Goal: Task Accomplishment & Management: Manage account settings

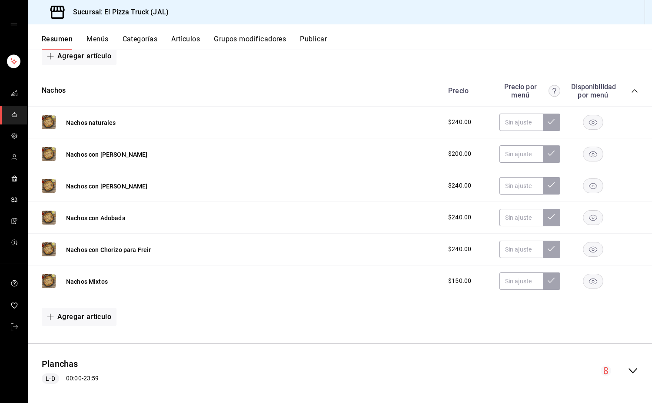
scroll to position [1870, 0]
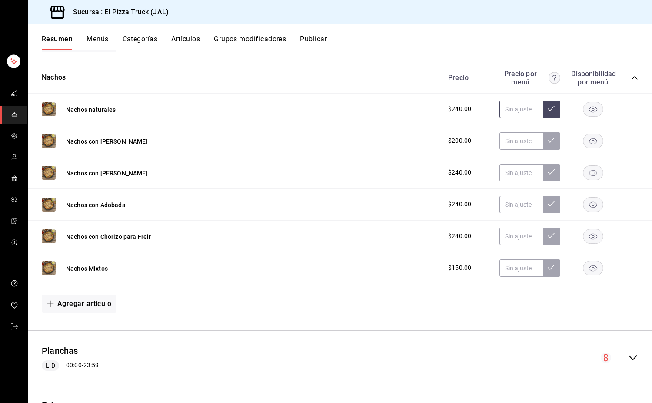
click at [500, 117] on input "text" at bounding box center [521, 108] width 43 height 17
type input "$100.00"
type input "$120.00"
type input "$150.00"
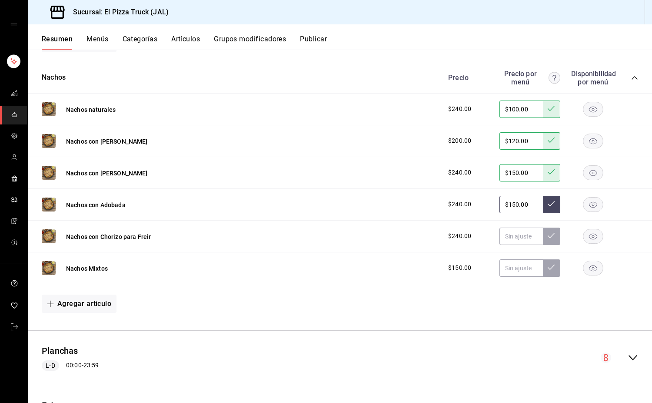
type input "$150.00"
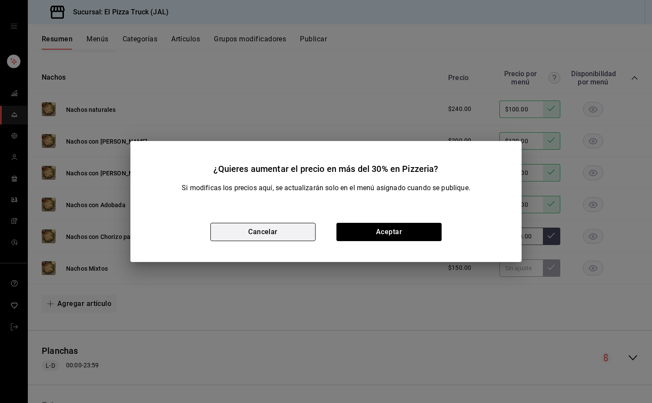
click at [298, 226] on button "Cancelar" at bounding box center [262, 232] width 105 height 18
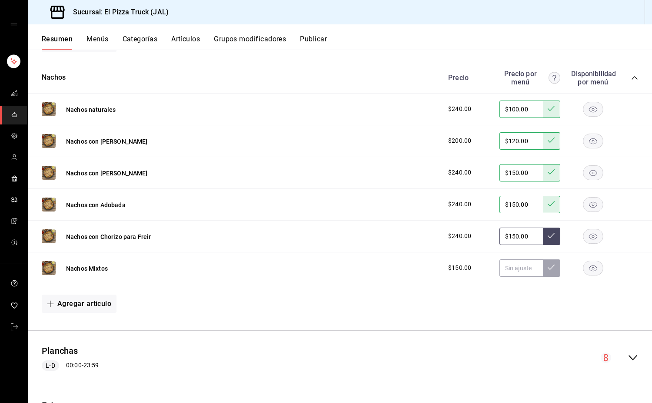
type input "$150.00"
click at [549, 271] on button at bounding box center [551, 267] width 17 height 17
click at [546, 291] on div "Agregar artículo" at bounding box center [340, 303] width 624 height 39
click at [534, 304] on div "Agregar artículo" at bounding box center [340, 303] width 597 height 18
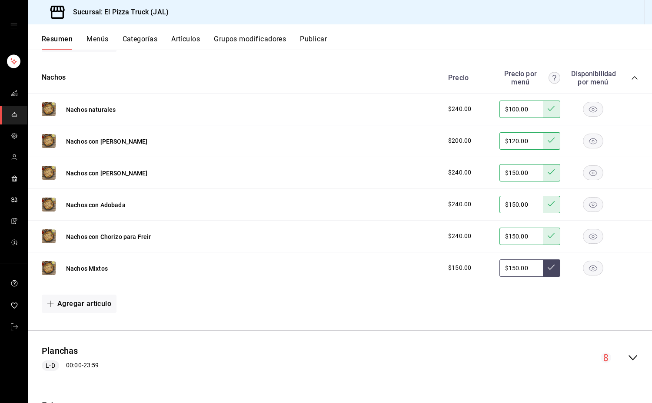
click at [551, 272] on button at bounding box center [551, 267] width 17 height 17
click at [543, 259] on button at bounding box center [551, 267] width 17 height 17
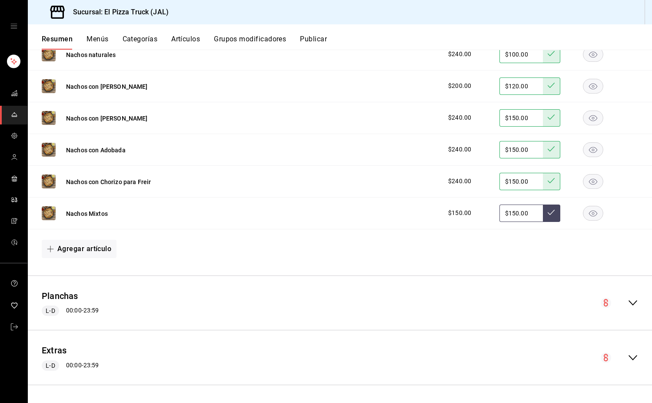
scroll to position [1932, 0]
click at [629, 302] on icon "collapse-menu-row" at bounding box center [633, 302] width 9 height 5
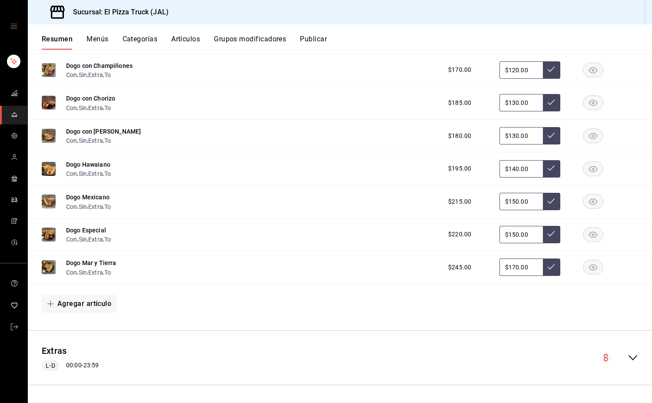
scroll to position [2730, 0]
click at [628, 353] on icon "collapse-menu-row" at bounding box center [633, 357] width 10 height 10
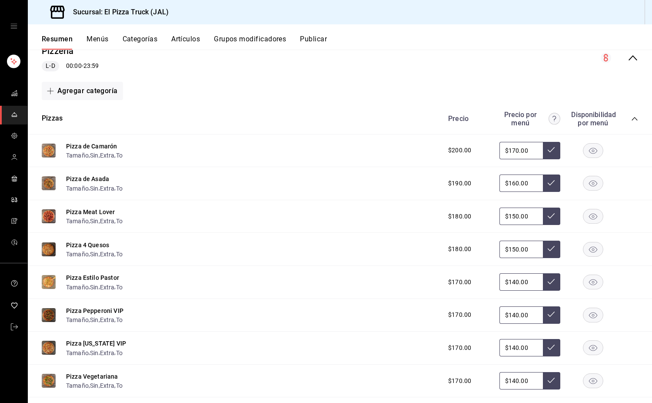
scroll to position [1304, 0]
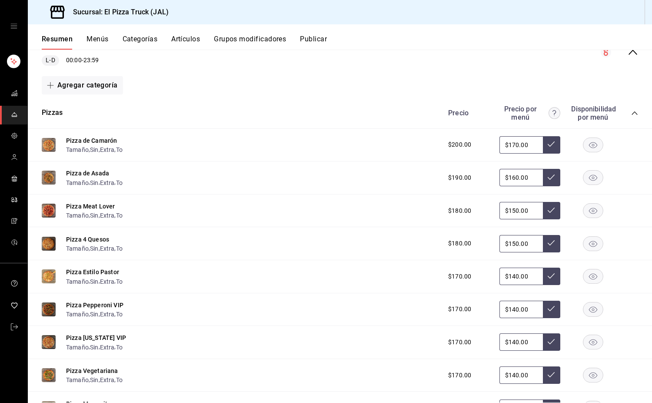
click at [188, 35] on button "Artículos" at bounding box center [185, 42] width 29 height 15
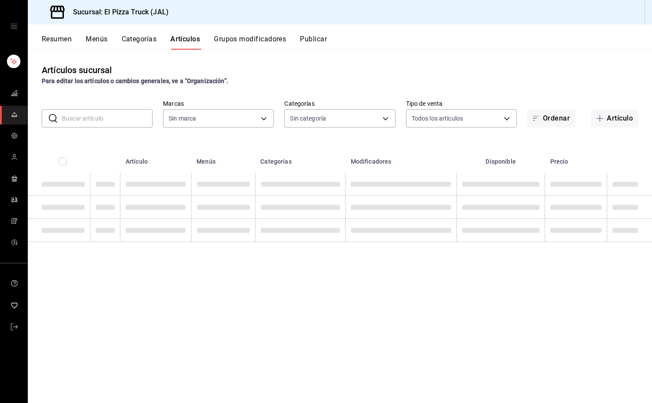
type input "c15787e7-6217-4551-b681-77b679b5e3f3,a441d866-96e6-4057-8867-d7266e748d34,b52d4…"
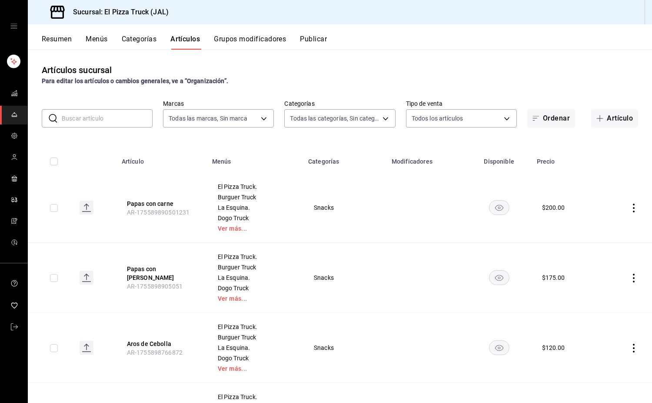
type input "7011110b-ccbe-4c9e-86f6-4a195b2d65b1,5937454d-5871-409b-ab19-0e087f261275,3108b…"
click at [117, 118] on input "text" at bounding box center [107, 118] width 91 height 17
drag, startPoint x: 606, startPoint y: 121, endPoint x: 0, endPoint y: 79, distance: 607.5
click at [606, 121] on button "Artículo" at bounding box center [614, 118] width 47 height 18
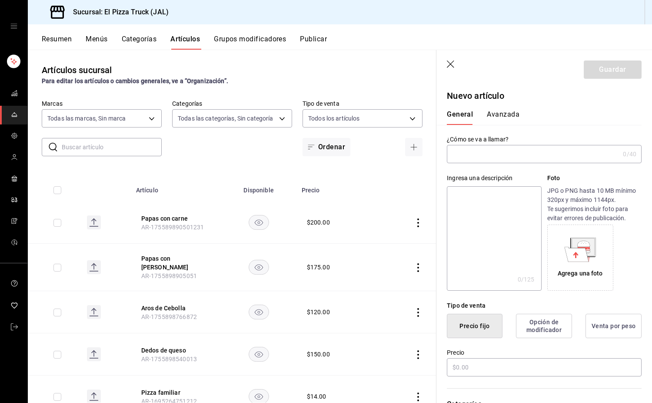
click at [537, 159] on input "text" at bounding box center [533, 153] width 173 height 17
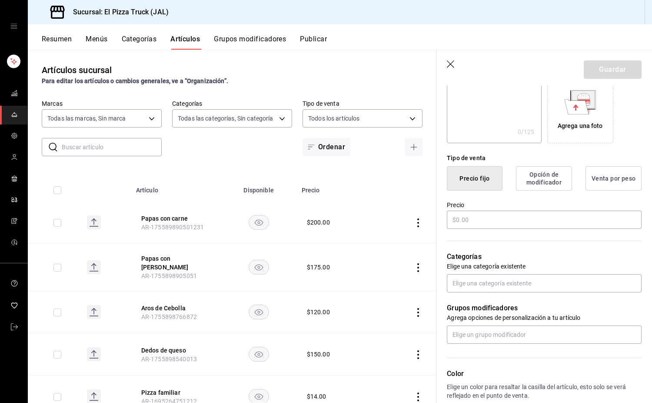
scroll to position [206, 0]
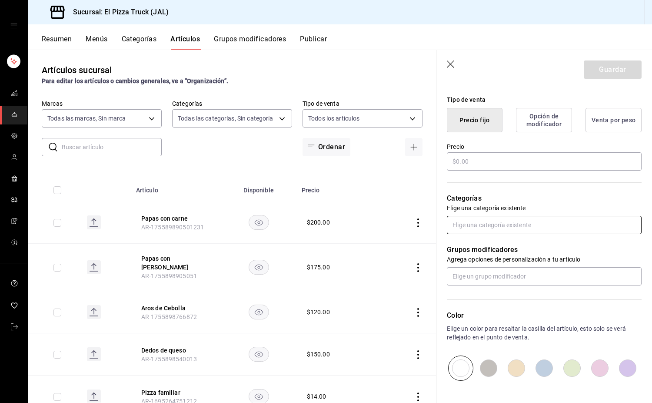
type input "Pizza Individual"
click at [498, 230] on input "text" at bounding box center [544, 225] width 195 height 18
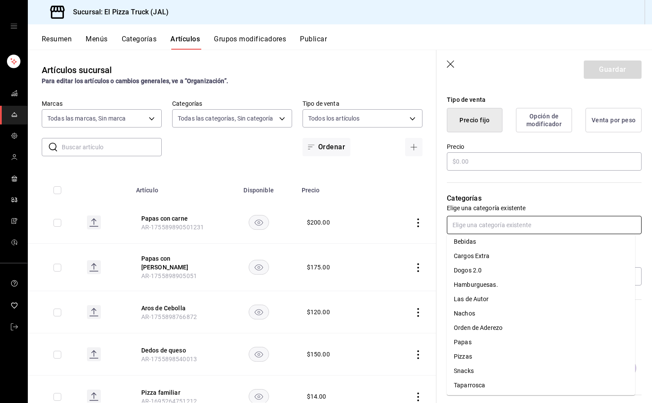
scroll to position [32, 0]
click at [476, 356] on li "Pizzas" at bounding box center [541, 356] width 188 height 14
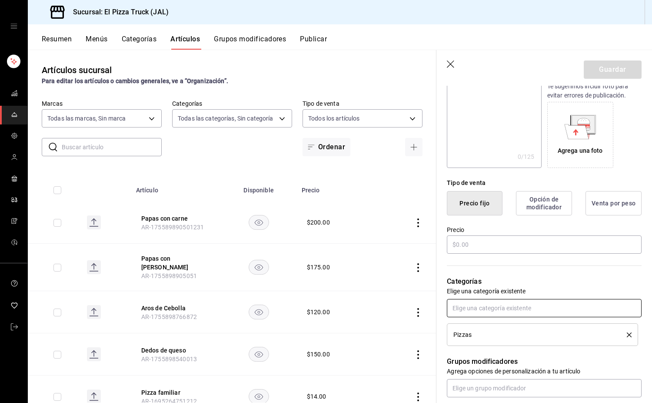
scroll to position [119, 0]
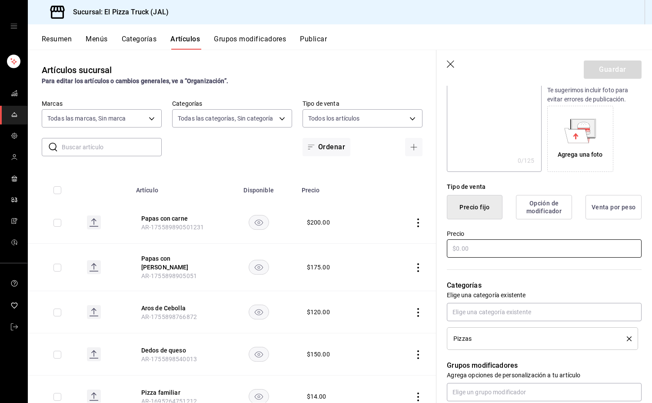
click at [477, 249] on input "text" at bounding box center [544, 248] width 195 height 18
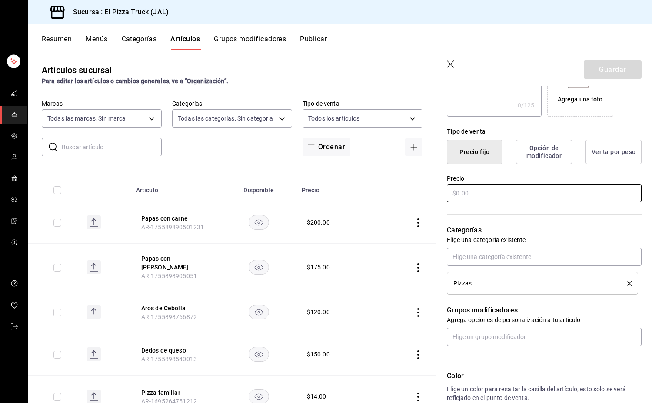
scroll to position [0, 0]
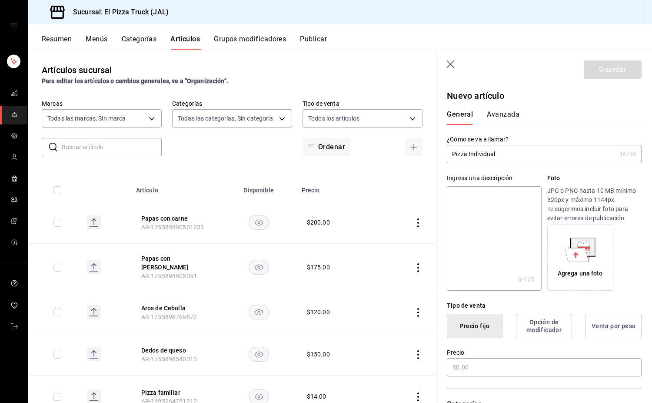
click at [514, 203] on textarea at bounding box center [494, 238] width 94 height 104
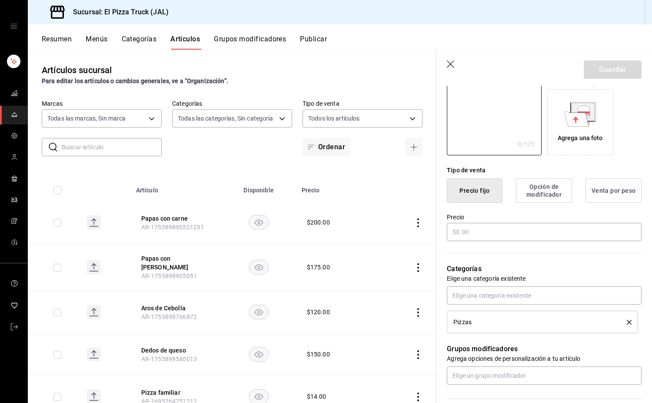
scroll to position [130, 0]
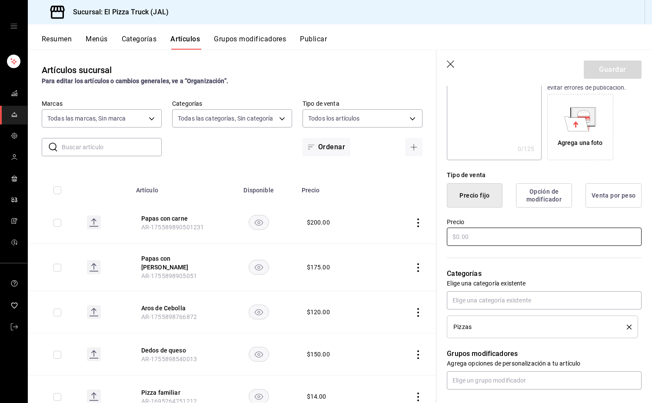
click at [456, 236] on input "text" at bounding box center [544, 236] width 195 height 18
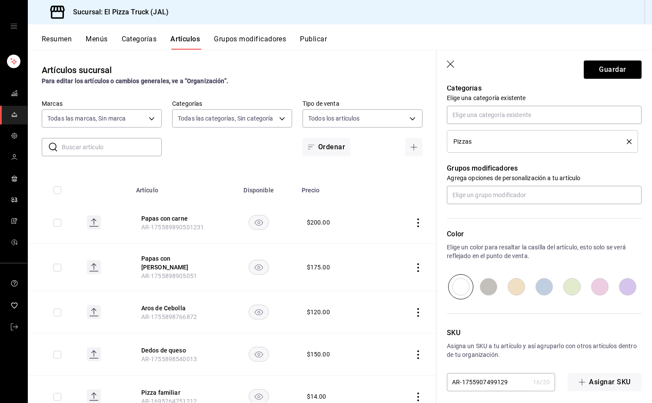
scroll to position [321, 0]
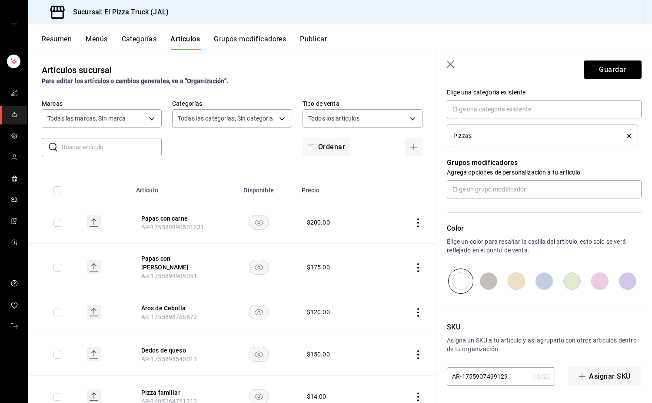
type input "$0.00"
drag, startPoint x: 511, startPoint y: 377, endPoint x: 463, endPoint y: 384, distance: 48.0
click at [463, 384] on input "AR-1755907499129" at bounding box center [488, 375] width 83 height 17
type input "AR-PZIND"
click at [618, 67] on button "Guardar" at bounding box center [613, 69] width 58 height 18
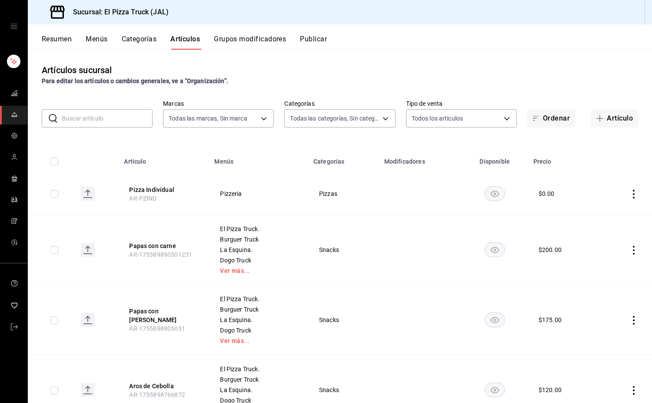
click at [622, 193] on td at bounding box center [625, 194] width 53 height 42
click at [630, 194] on icon "actions" at bounding box center [634, 194] width 9 height 9
click at [596, 233] on span "Duplicar" at bounding box center [601, 231] width 23 height 9
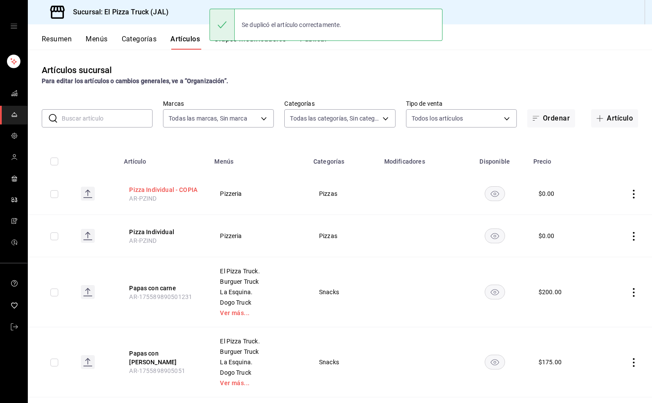
click at [184, 190] on button "Pizza Individual - COPIA" at bounding box center [164, 189] width 70 height 9
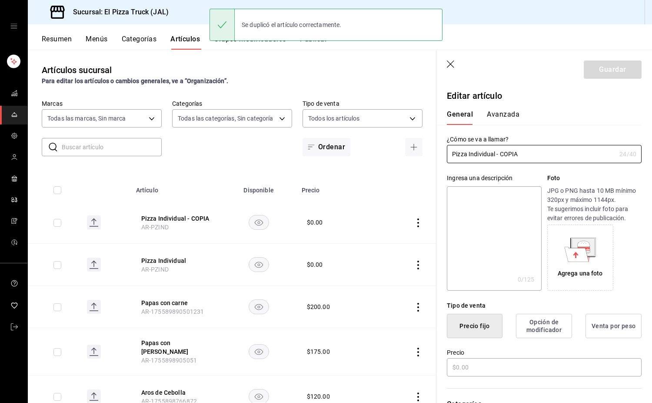
type input "$0.00"
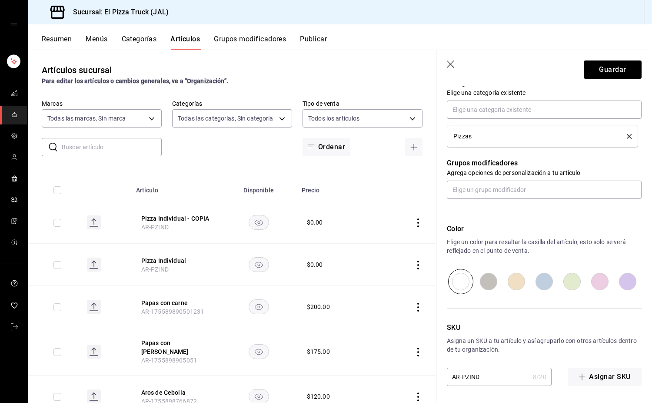
scroll to position [321, 0]
type input "Pizza Grande"
click at [478, 377] on input "AR-PZIND" at bounding box center [488, 375] width 83 height 17
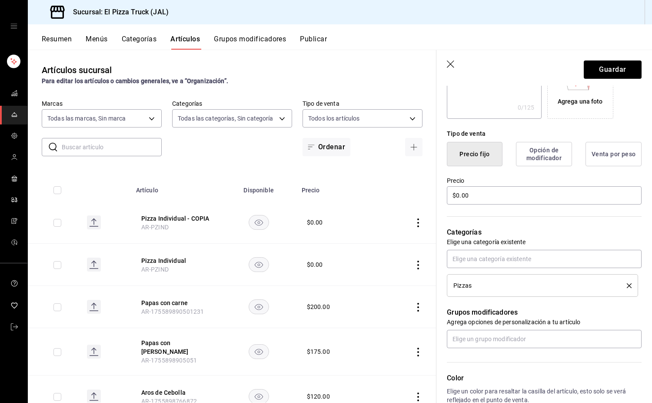
scroll to position [147, 0]
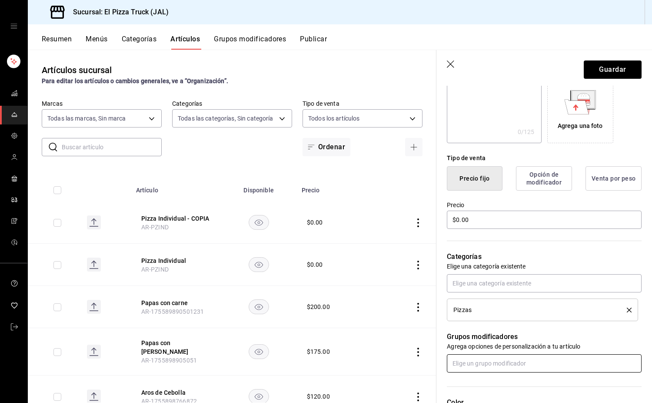
type input "AR-PZGDE"
click at [488, 364] on input "text" at bounding box center [544, 363] width 195 height 18
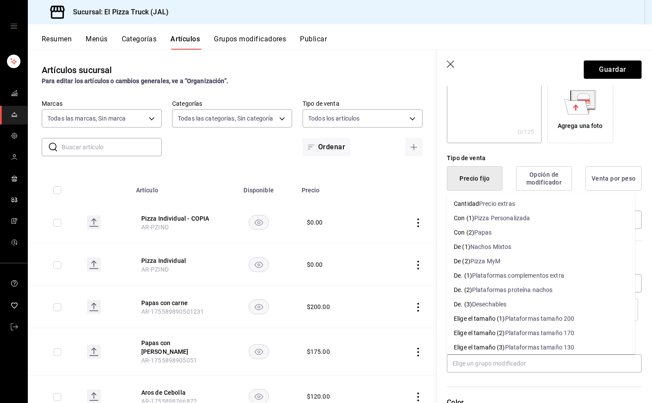
click at [588, 146] on div "Tipo de venta Precio fijo Opción de modificador Venta por peso" at bounding box center [539, 166] width 205 height 47
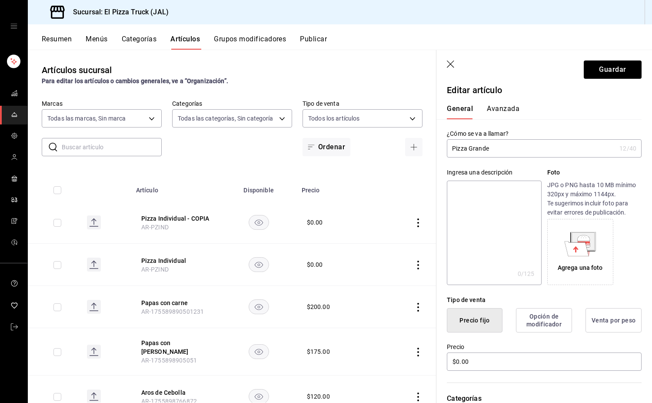
scroll to position [0, 0]
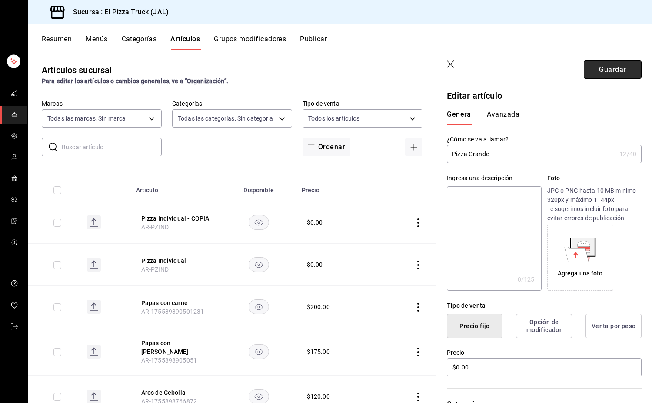
click at [604, 69] on button "Guardar" at bounding box center [613, 69] width 58 height 18
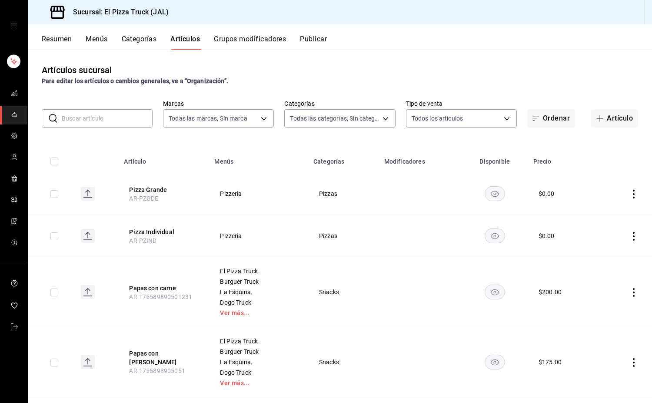
click at [633, 193] on icon "actions" at bounding box center [634, 194] width 2 height 9
click at [602, 229] on span "Duplicar" at bounding box center [601, 231] width 23 height 9
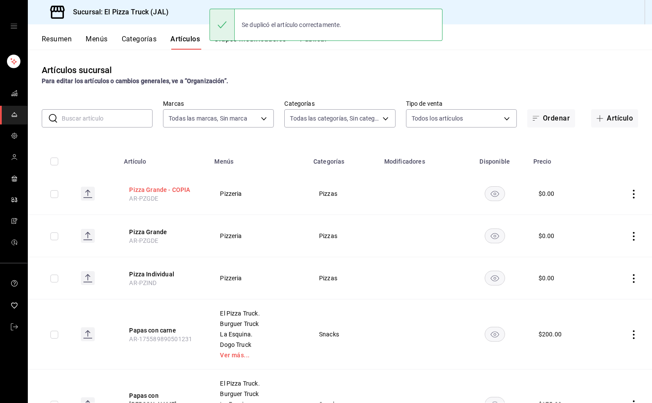
click at [178, 187] on button "Pizza Grande - COPIA" at bounding box center [164, 189] width 70 height 9
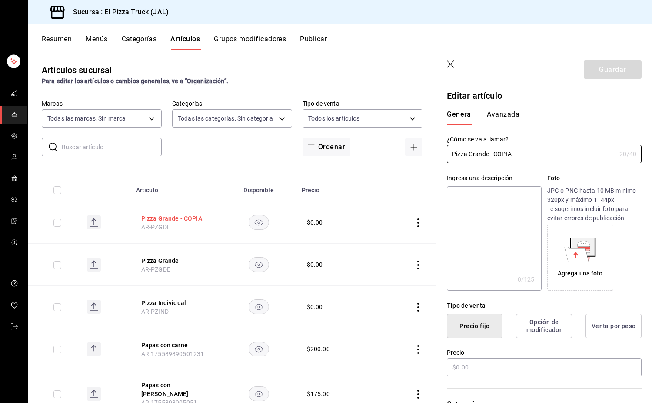
type input "$0.00"
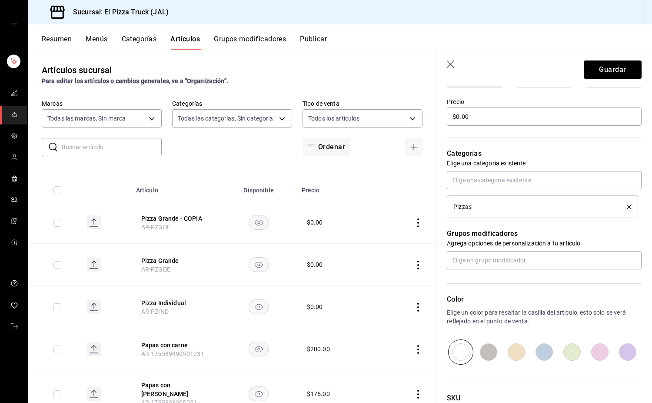
scroll to position [321, 0]
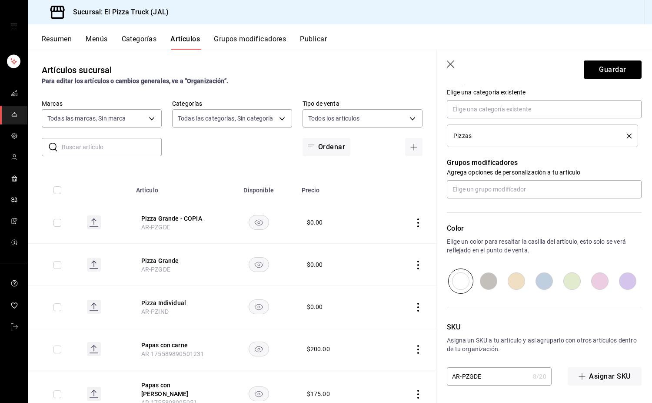
type input "Pizza Orilla Rellena"
click at [494, 369] on input "AR-PZGDE" at bounding box center [488, 375] width 83 height 17
type input "AR-PZOR"
click at [607, 67] on button "Guardar" at bounding box center [613, 69] width 58 height 18
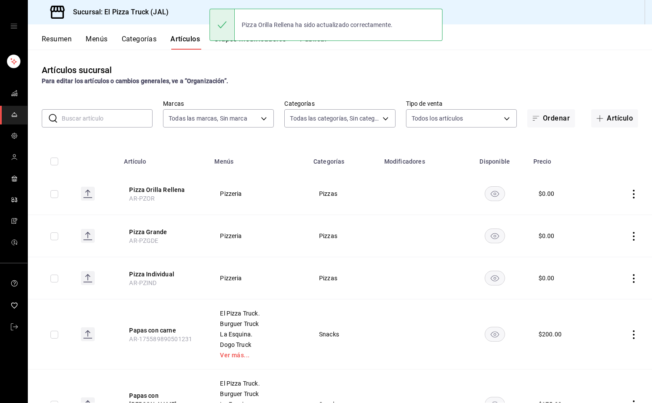
click at [630, 192] on icon "actions" at bounding box center [634, 194] width 9 height 9
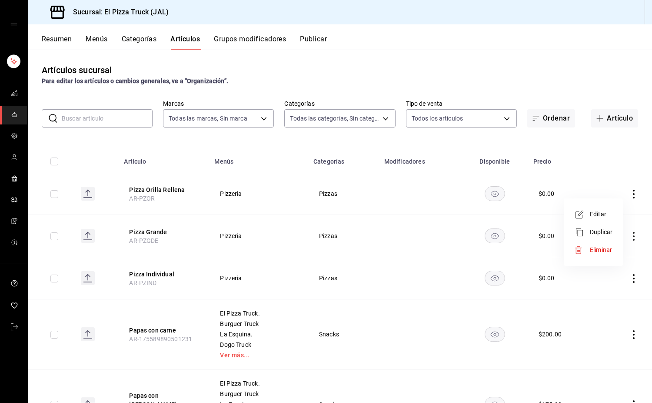
click at [609, 236] on span "Duplicar" at bounding box center [601, 231] width 23 height 9
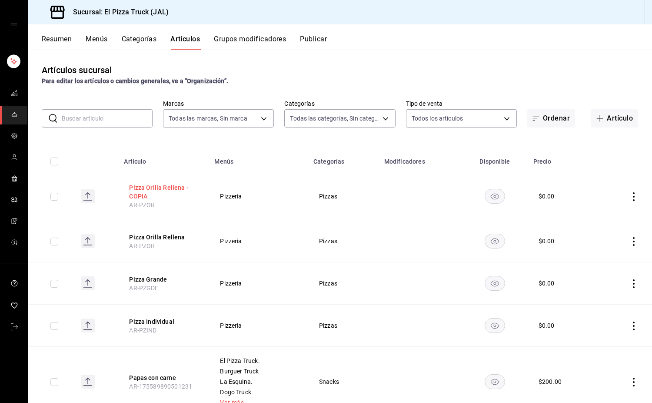
click at [142, 185] on button "Pizza Orilla Rellena - COPIA" at bounding box center [164, 191] width 70 height 17
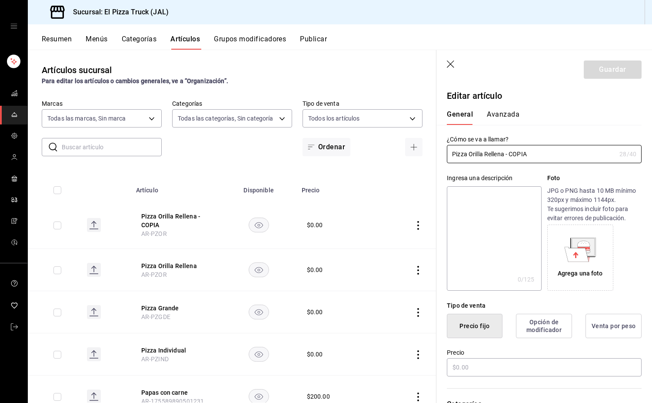
type input "$0.00"
drag, startPoint x: 541, startPoint y: 158, endPoint x: 470, endPoint y: 157, distance: 71.3
click at [470, 157] on input "Pizza Orilla Rellena - COPIA" at bounding box center [531, 153] width 169 height 17
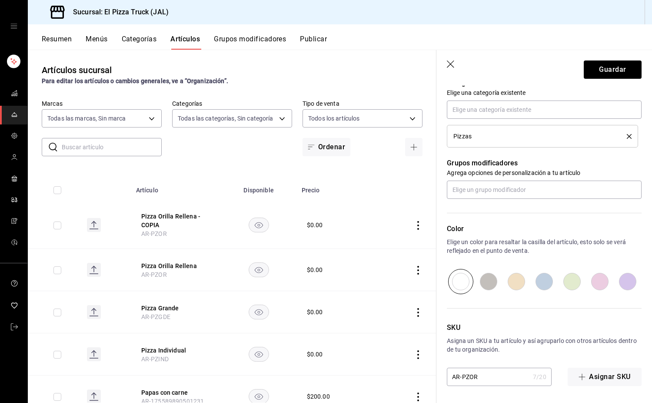
scroll to position [321, 0]
type input "Pizza Familiar"
click at [489, 377] on input "AR-PZOR" at bounding box center [488, 375] width 83 height 17
type input "AR-PZFM"
click at [627, 71] on button "Guardar" at bounding box center [613, 69] width 58 height 18
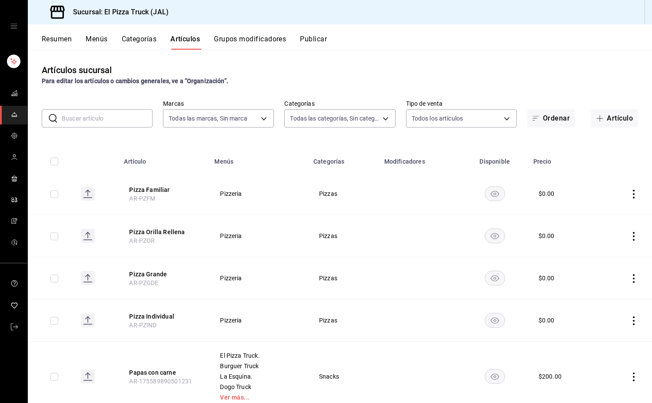
click at [630, 194] on icon "actions" at bounding box center [634, 194] width 9 height 9
click at [589, 232] on div at bounding box center [582, 232] width 16 height 10
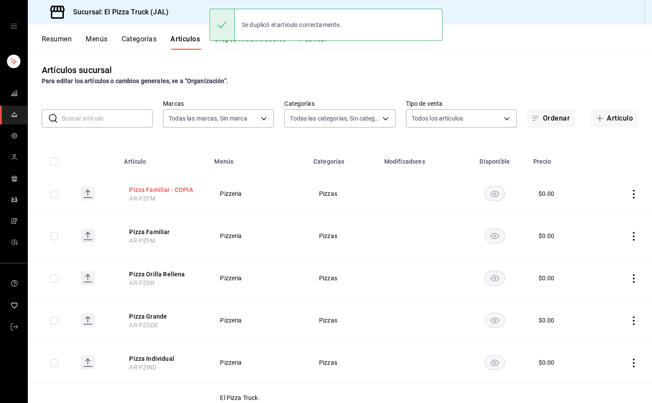
click at [163, 187] on button "Pizza Familiar - COPIA" at bounding box center [164, 189] width 70 height 9
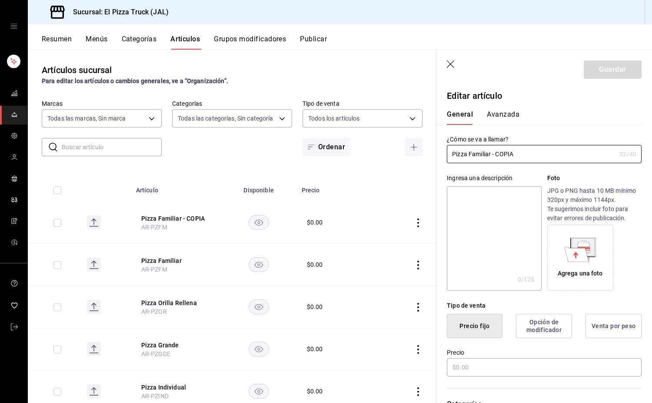
type input "$0.00"
drag, startPoint x: 527, startPoint y: 154, endPoint x: 469, endPoint y: 157, distance: 57.9
click at [469, 157] on input "Pizza Familiar - COPIA" at bounding box center [531, 153] width 169 height 17
click at [473, 153] on input "Pizza Perzonalizada" at bounding box center [531, 153] width 169 height 17
click at [515, 157] on input "Pizza perzonalizada" at bounding box center [531, 153] width 169 height 17
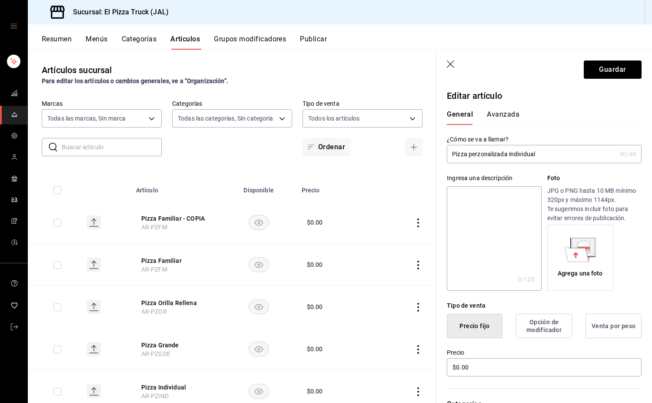
click at [501, 153] on input "Pizza perzonalizada individual" at bounding box center [531, 153] width 169 height 17
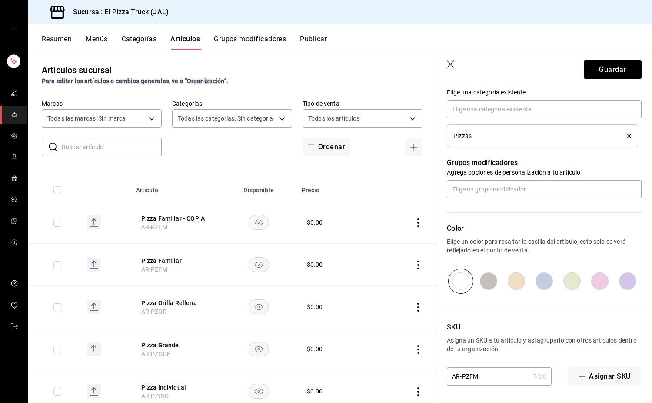
type input "Pizza personalizada individual"
click at [496, 373] on input "AR-PZFM" at bounding box center [488, 375] width 83 height 17
click at [478, 373] on input "AR-PZFMP" at bounding box center [488, 375] width 83 height 17
type input "AR-PZINDP"
click at [606, 68] on button "Guardar" at bounding box center [613, 69] width 58 height 18
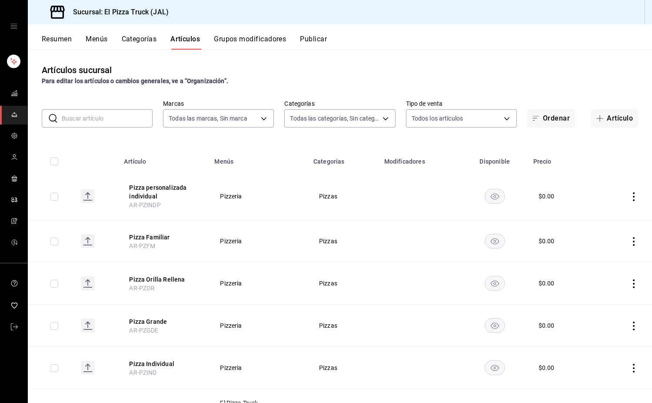
click at [630, 193] on icon "actions" at bounding box center [634, 196] width 9 height 9
click at [149, 191] on div at bounding box center [326, 201] width 652 height 403
click at [153, 187] on button "Pizza personalizada individual" at bounding box center [164, 191] width 70 height 17
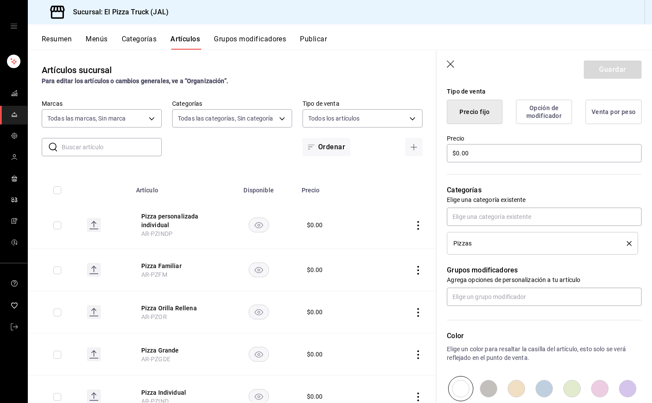
scroll to position [217, 0]
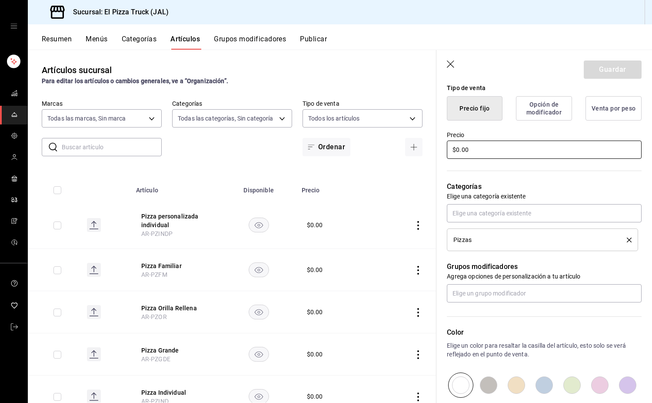
drag, startPoint x: 476, startPoint y: 150, endPoint x: 443, endPoint y: 151, distance: 33.1
click at [443, 151] on div "Precio $0.00" at bounding box center [539, 140] width 205 height 40
type input "$90.00"
click at [597, 64] on button "Guardar" at bounding box center [613, 69] width 58 height 18
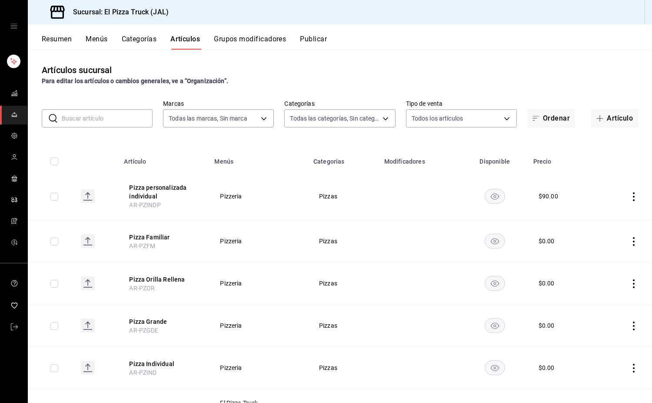
click at [630, 196] on icon "actions" at bounding box center [634, 196] width 9 height 9
click at [599, 228] on li "Duplicar" at bounding box center [593, 235] width 52 height 18
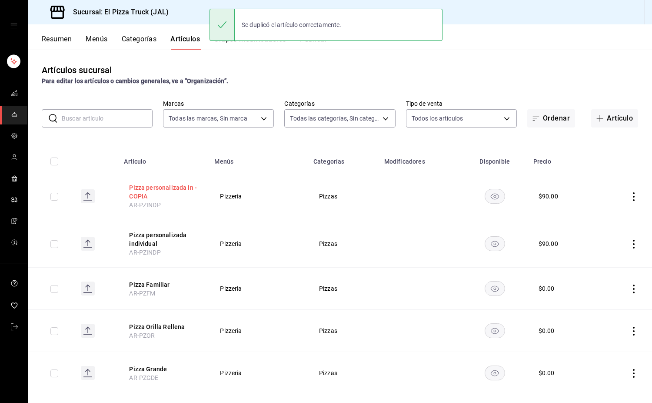
click at [145, 190] on button "Pizza personalizada in - COPIA" at bounding box center [164, 191] width 70 height 17
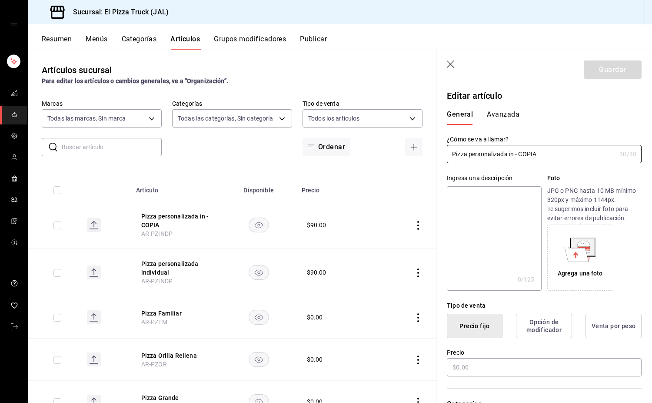
type input "$90.00"
drag, startPoint x: 550, startPoint y: 157, endPoint x: 509, endPoint y: 158, distance: 40.9
click at [509, 158] on input "Pizza personalizada in - COPIA" at bounding box center [531, 153] width 169 height 17
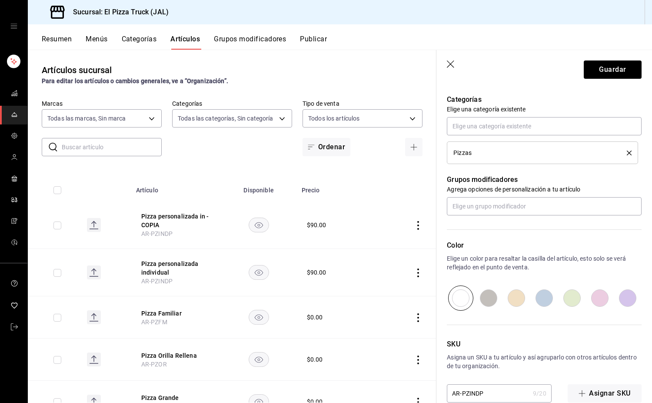
scroll to position [321, 0]
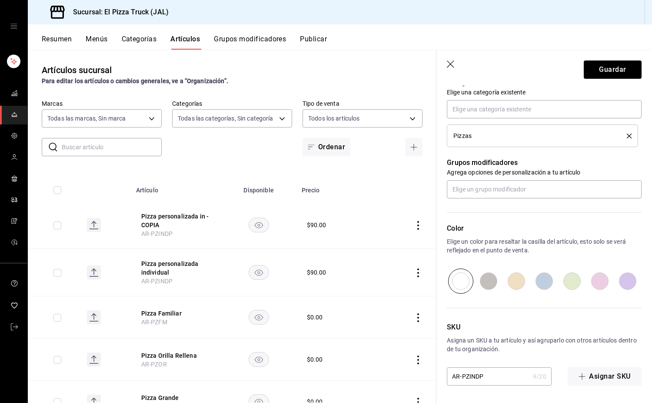
type input "Pizza personalizada grande"
click at [492, 377] on input "AR-PZINDP" at bounding box center [488, 375] width 83 height 17
type input "AR-PZGDEP"
click at [604, 71] on button "Guardar" at bounding box center [613, 69] width 58 height 18
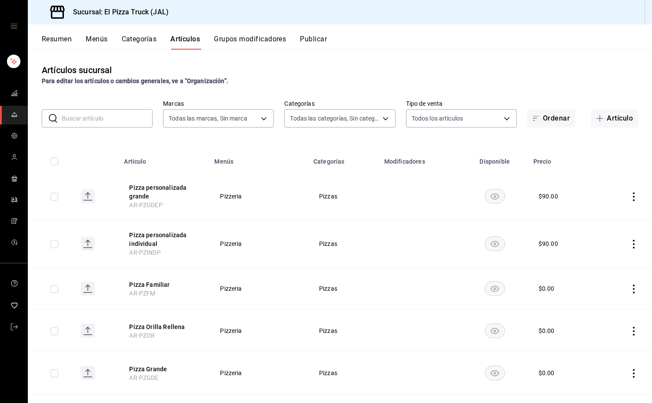
click at [630, 195] on icon "actions" at bounding box center [634, 196] width 9 height 9
click at [602, 238] on span "Duplicar" at bounding box center [601, 234] width 23 height 9
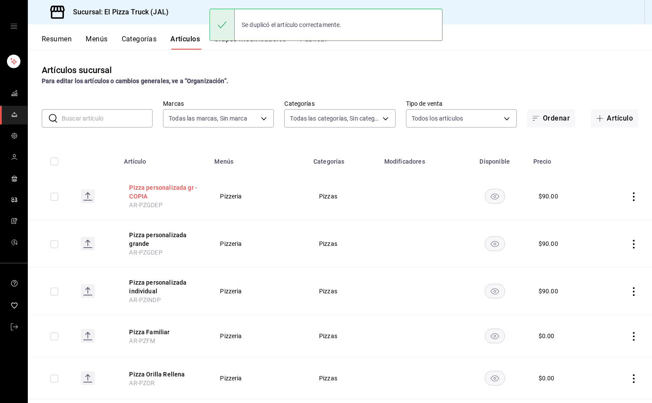
click at [145, 187] on button "Pizza personalizada gr - COPIA" at bounding box center [164, 191] width 70 height 17
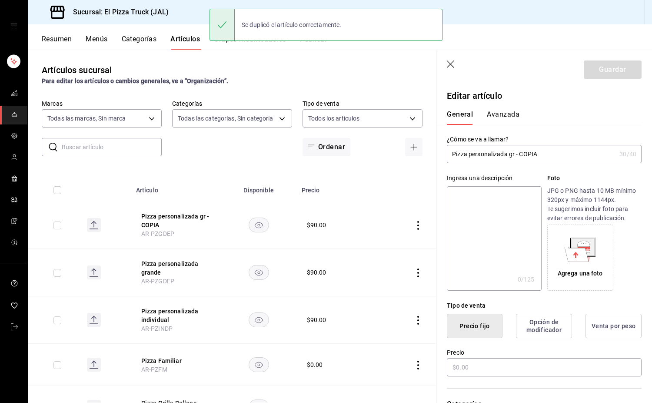
type input "$90.00"
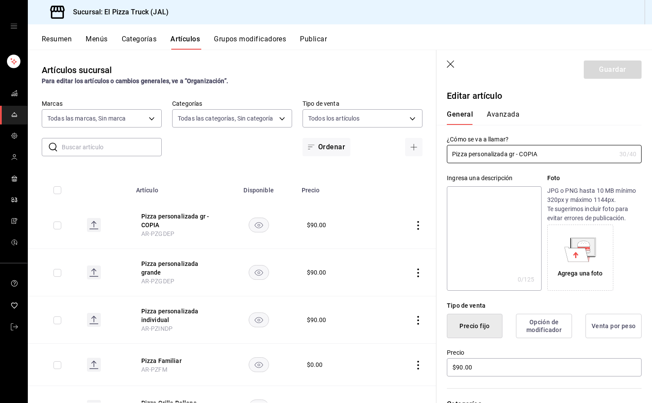
drag, startPoint x: 567, startPoint y: 157, endPoint x: 510, endPoint y: 166, distance: 58.1
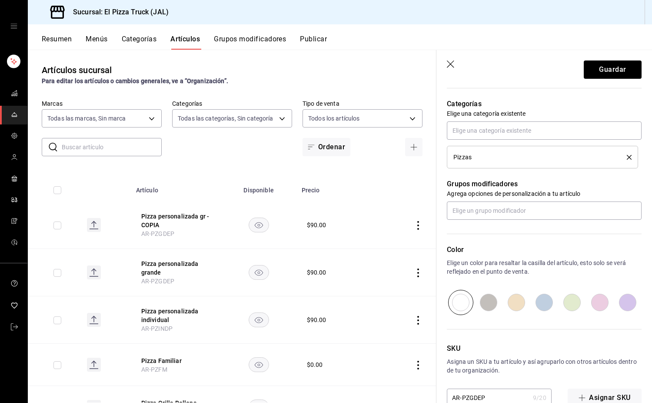
scroll to position [321, 0]
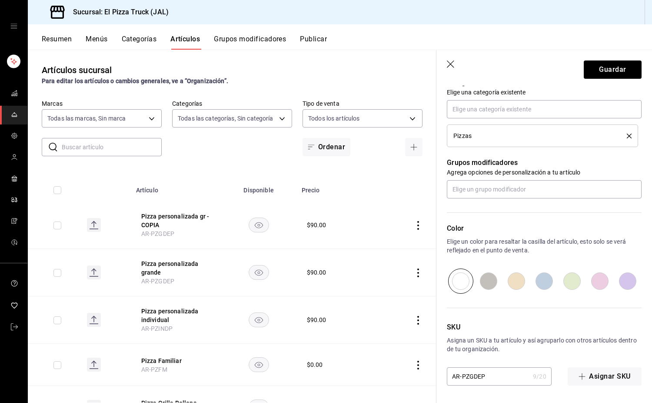
type input "Pizza personalizada familiar"
drag, startPoint x: 491, startPoint y: 377, endPoint x: 470, endPoint y: 379, distance: 21.8
click at [470, 379] on input "AR-PZGDEP" at bounding box center [488, 375] width 83 height 17
type input "AR-PZFAMP"
click at [600, 70] on button "Guardar" at bounding box center [613, 69] width 58 height 18
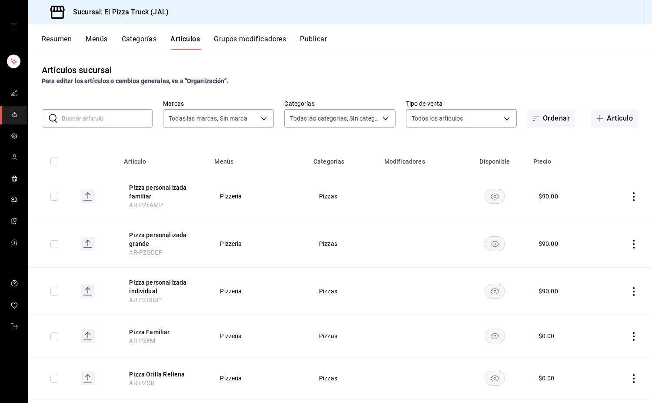
scroll to position [87, 0]
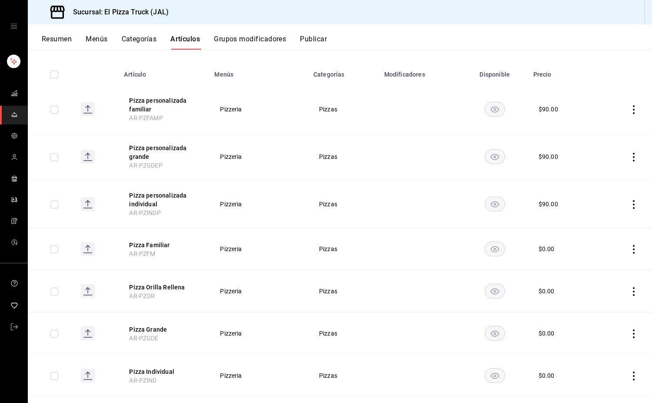
drag, startPoint x: 163, startPoint y: 246, endPoint x: 541, endPoint y: 292, distance: 381.4
click at [162, 247] on button "Pizza Familiar" at bounding box center [164, 244] width 70 height 9
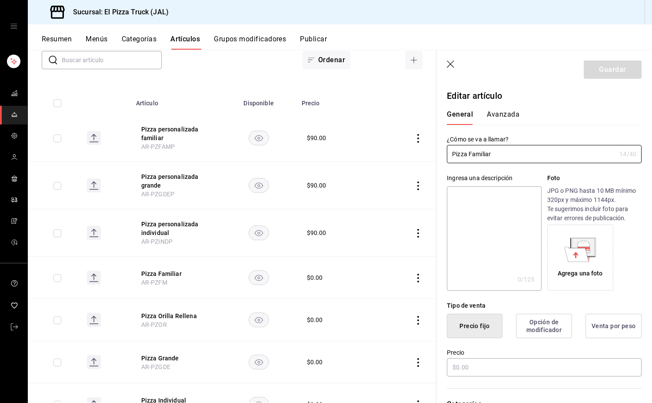
type input "$0.00"
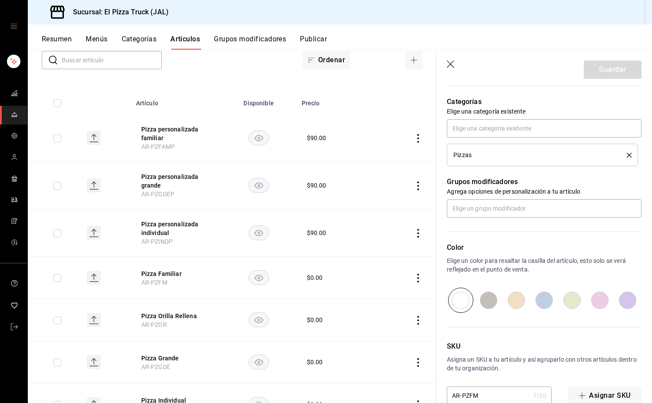
scroll to position [321, 0]
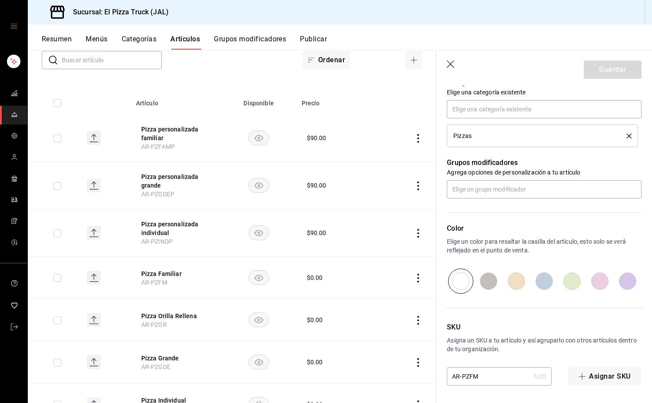
click at [473, 377] on input "AR-PZFM" at bounding box center [488, 375] width 83 height 17
type input "AR-PZFAM"
click at [618, 63] on button "Guardar" at bounding box center [613, 69] width 58 height 18
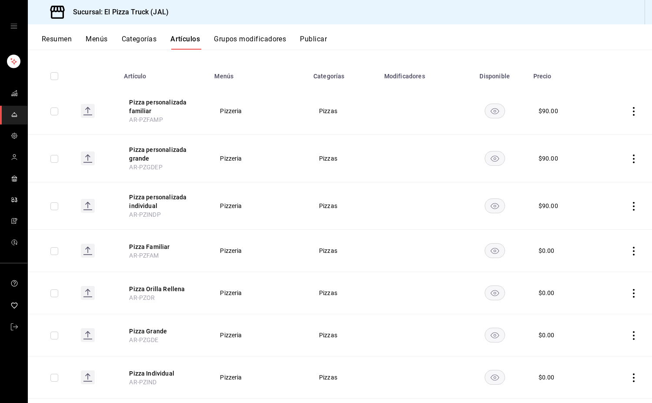
scroll to position [43, 0]
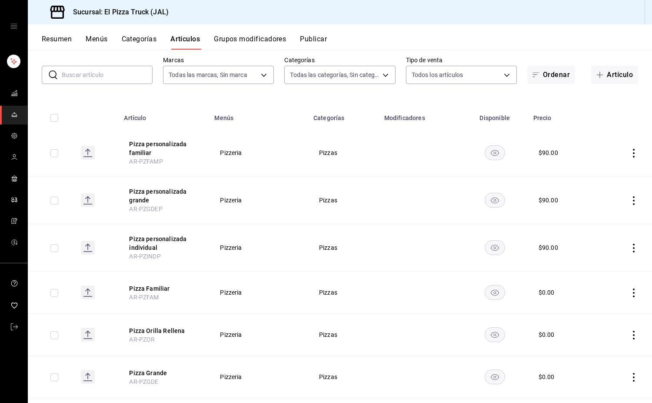
click at [133, 40] on button "Categorías" at bounding box center [139, 42] width 35 height 15
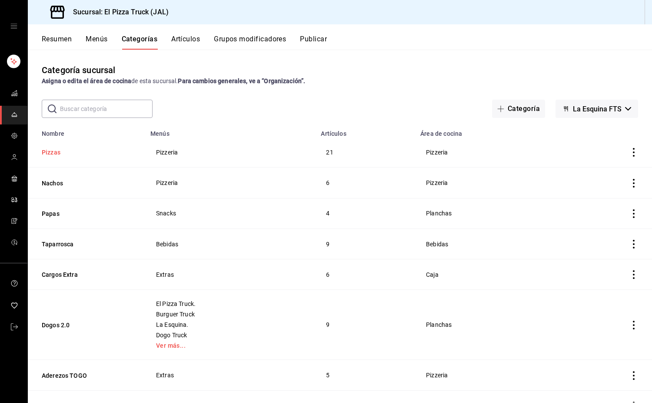
click at [47, 150] on button "Pizzas" at bounding box center [85, 152] width 87 height 9
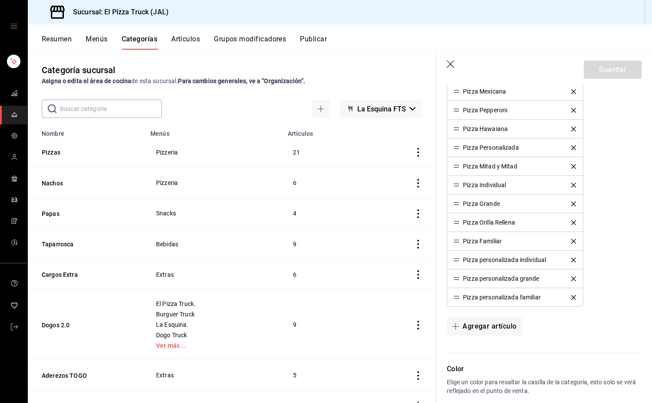
scroll to position [687, 0]
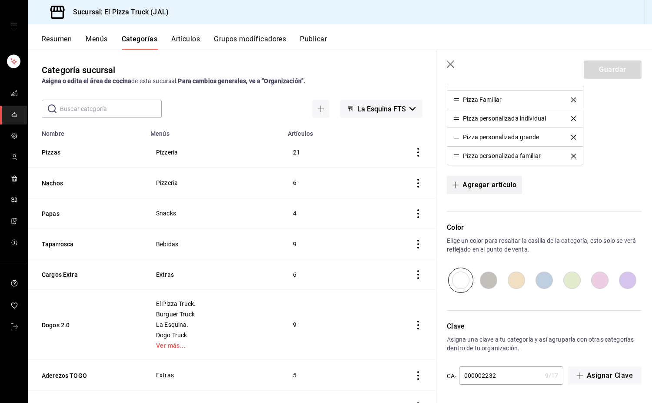
click at [493, 190] on button "Agregar artículo" at bounding box center [484, 185] width 75 height 18
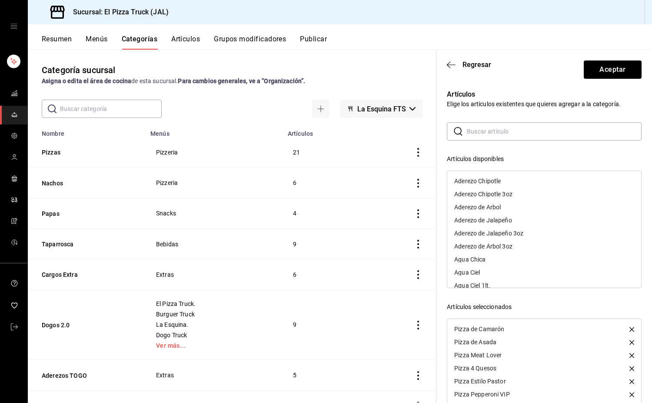
click at [486, 147] on div "​ ​ Artículos disponibles Aderezo Chipotle Aderezo Chipotle 3oz Aderezo de Arbo…" at bounding box center [544, 277] width 195 height 310
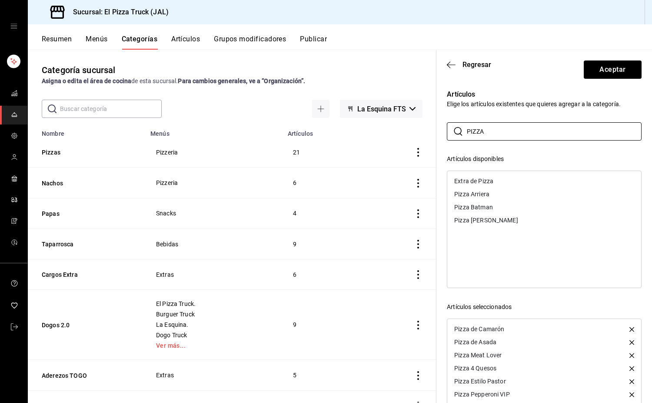
type input "PIZZA"
click at [492, 197] on div "Pizza Arriera" at bounding box center [544, 193] width 194 height 13
click at [492, 197] on div "Pizza Batman" at bounding box center [473, 194] width 39 height 6
click at [492, 197] on div "Pizza [PERSON_NAME]" at bounding box center [486, 194] width 64 height 6
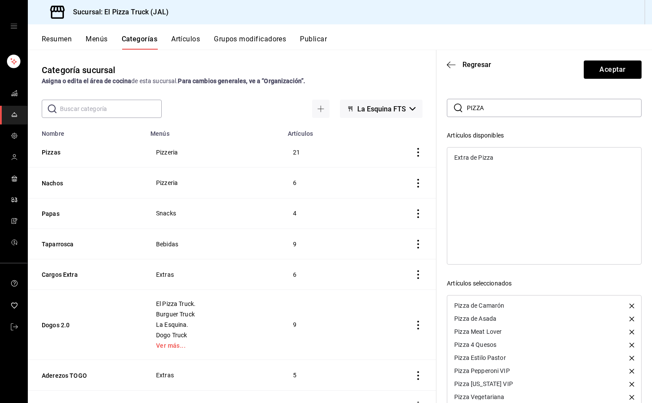
scroll to position [47, 0]
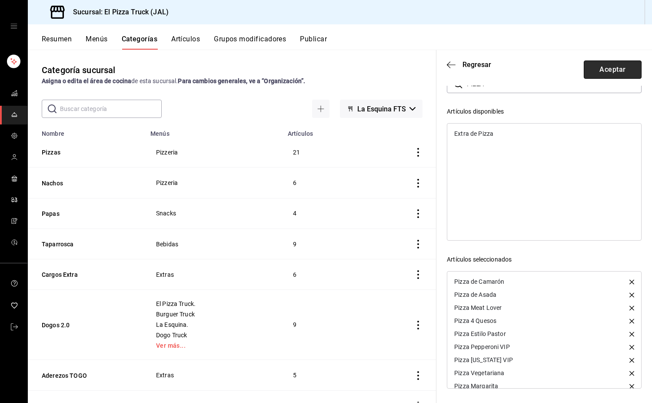
click at [600, 69] on button "Aceptar" at bounding box center [613, 69] width 58 height 18
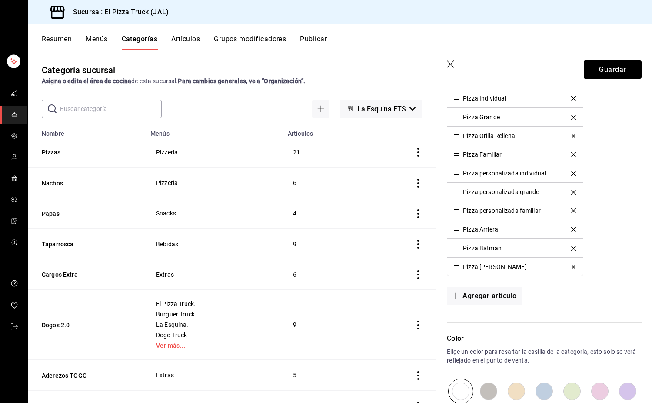
scroll to position [600, 0]
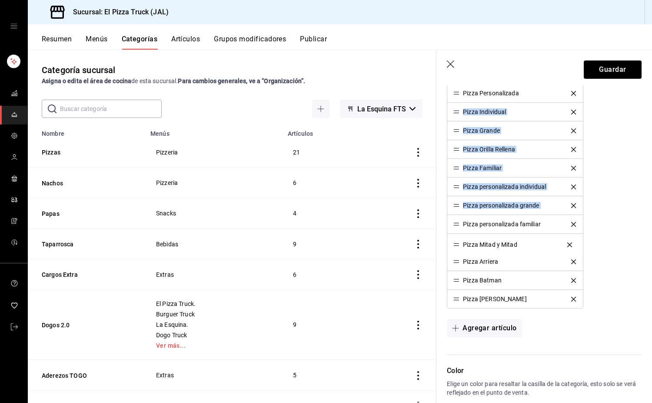
drag, startPoint x: 459, startPoint y: 113, endPoint x: 456, endPoint y: 245, distance: 132.6
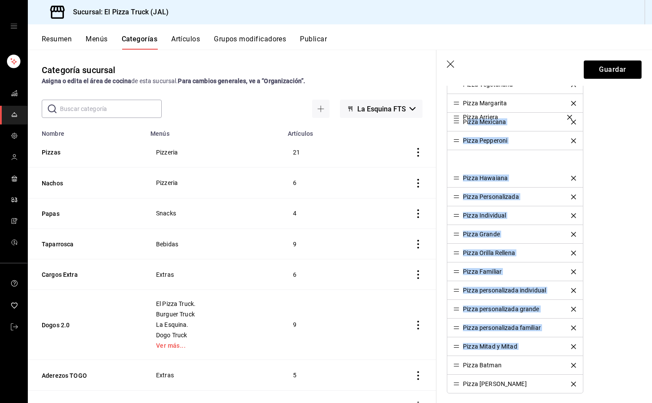
scroll to position [513, 0]
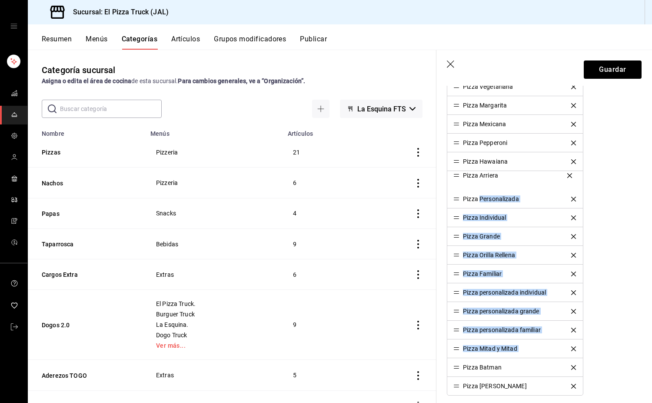
drag, startPoint x: 455, startPoint y: 260, endPoint x: 479, endPoint y: 173, distance: 89.2
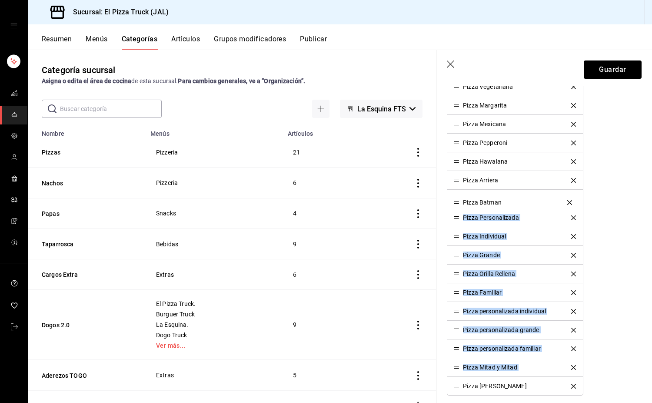
drag, startPoint x: 457, startPoint y: 365, endPoint x: 454, endPoint y: 200, distance: 164.8
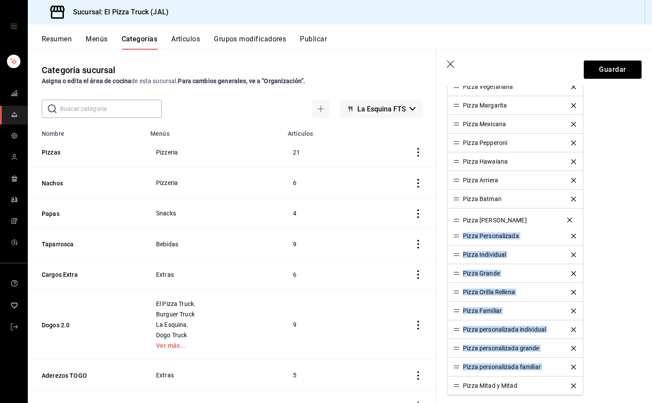
drag, startPoint x: 457, startPoint y: 385, endPoint x: 455, endPoint y: 219, distance: 166.1
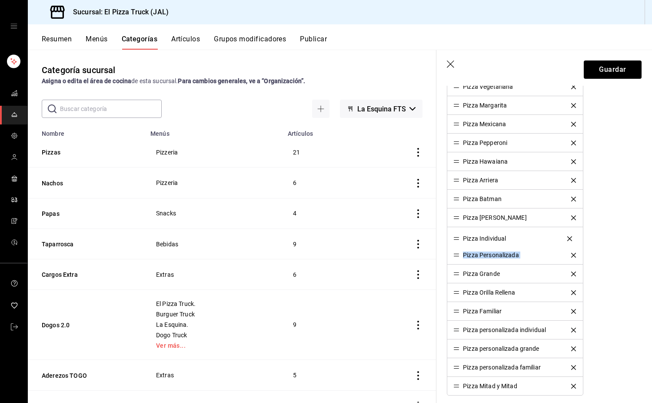
drag, startPoint x: 457, startPoint y: 252, endPoint x: 462, endPoint y: 236, distance: 17.1
drag, startPoint x: 457, startPoint y: 273, endPoint x: 458, endPoint y: 254, distance: 18.7
drag, startPoint x: 459, startPoint y: 291, endPoint x: 458, endPoint y: 277, distance: 14.8
drag, startPoint x: 460, startPoint y: 310, endPoint x: 460, endPoint y: 294, distance: 16.5
drag, startPoint x: 457, startPoint y: 310, endPoint x: 455, endPoint y: 219, distance: 91.3
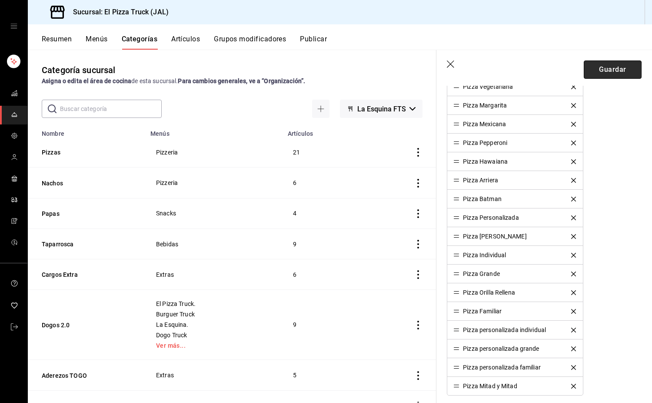
click at [617, 72] on button "Guardar" at bounding box center [613, 69] width 58 height 18
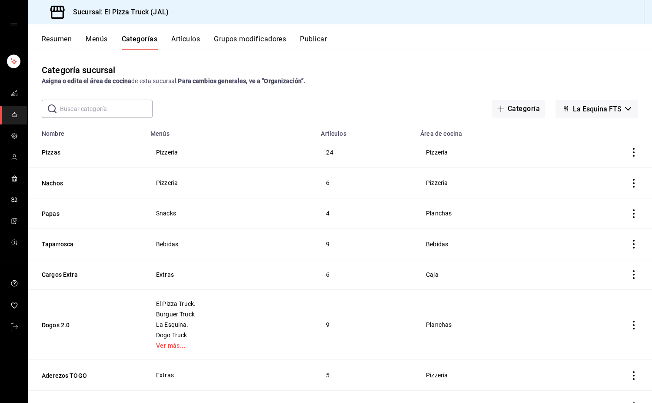
click at [187, 40] on button "Artículos" at bounding box center [185, 42] width 29 height 15
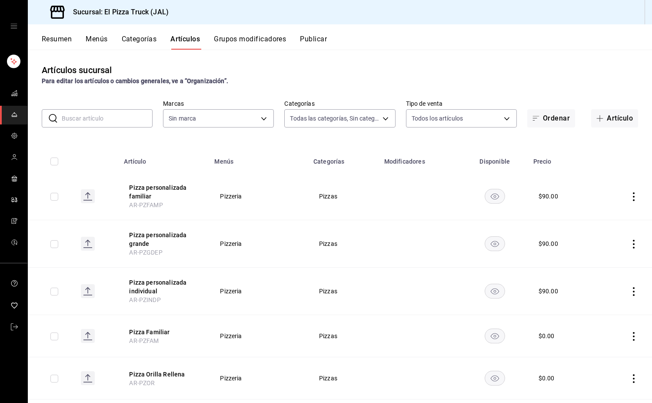
type input "7011110b-ccbe-4c9e-86f6-4a195b2d65b1,5937454d-5871-409b-ab19-0e087f261275,3108b…"
type input "c15787e7-6217-4551-b681-77b679b5e3f3,a441d866-96e6-4057-8867-d7266e748d34,b52d4…"
click at [110, 113] on input "text" at bounding box center [107, 118] width 91 height 17
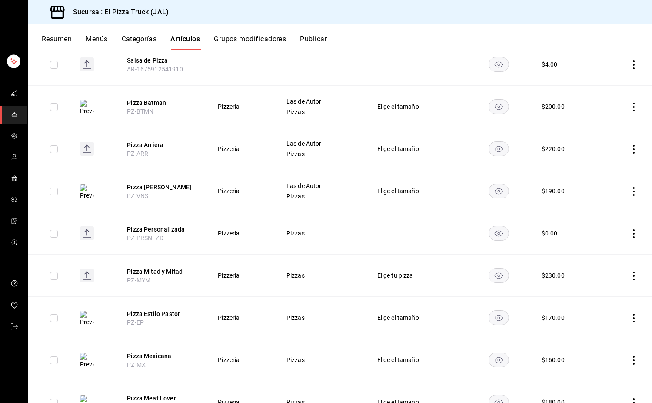
scroll to position [650, 0]
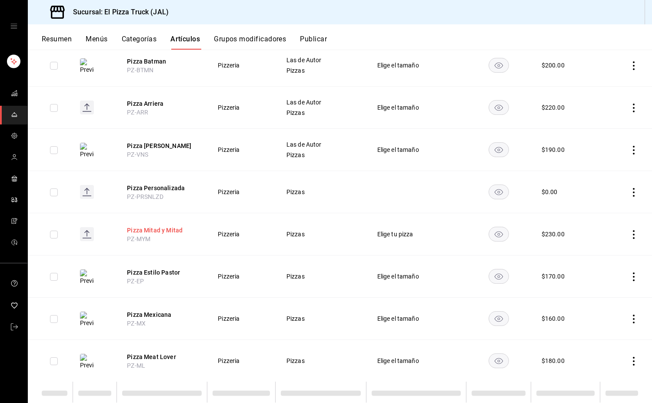
type input "PIZZA"
click at [166, 231] on button "Pizza Mitad y Mitad" at bounding box center [162, 230] width 70 height 9
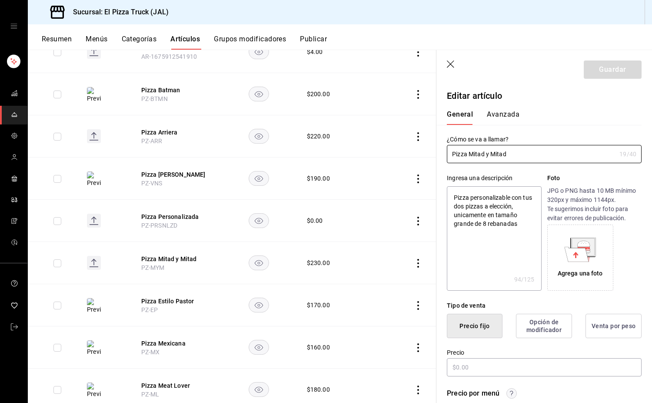
type textarea "x"
type input "$230.00"
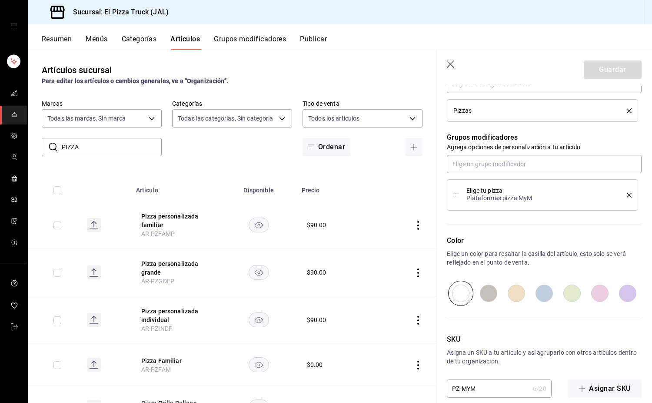
scroll to position [419, 0]
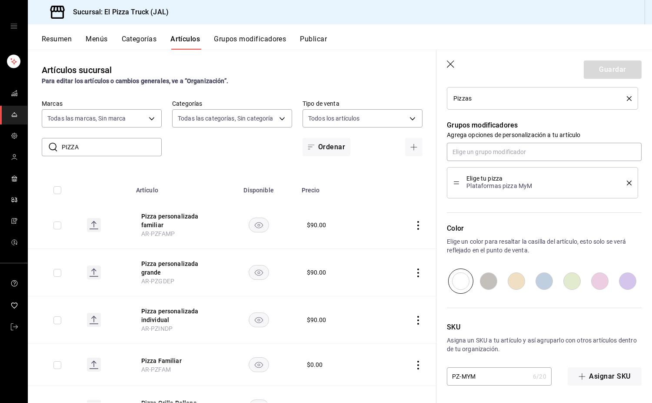
click at [463, 376] on input "PZ-MYM" at bounding box center [488, 375] width 83 height 17
type input "APZ-MYM"
type textarea "x"
type input "ARPZ-MYM"
type textarea "x"
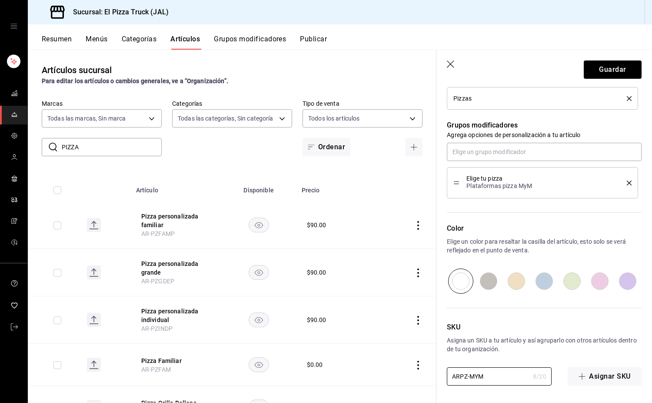
type input "AR-PZ-MYM"
type textarea "x"
type input "AR-PZMYM"
type textarea "x"
type input "AR-PZMYM"
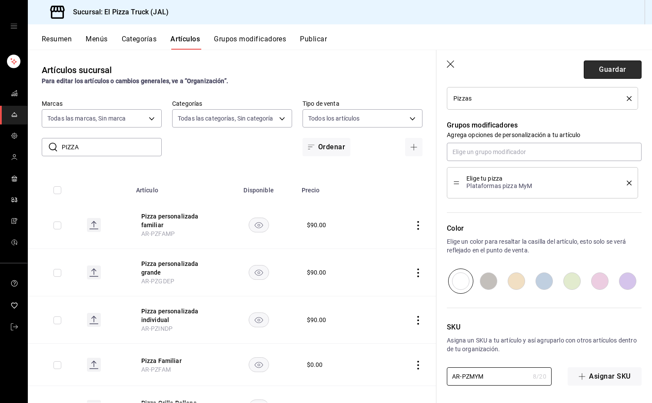
click at [602, 65] on button "Guardar" at bounding box center [613, 69] width 58 height 18
type textarea "x"
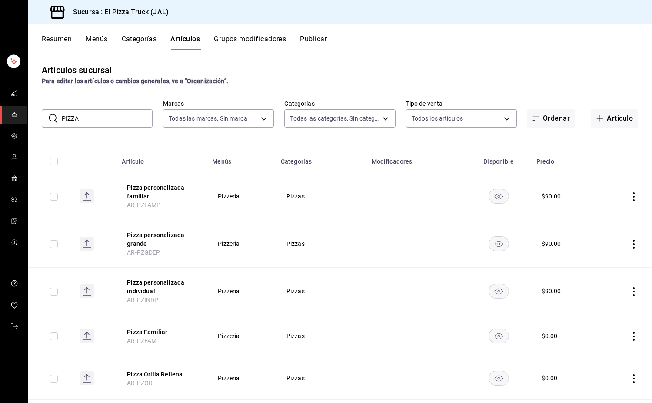
click at [56, 38] on button "Resumen" at bounding box center [57, 42] width 30 height 15
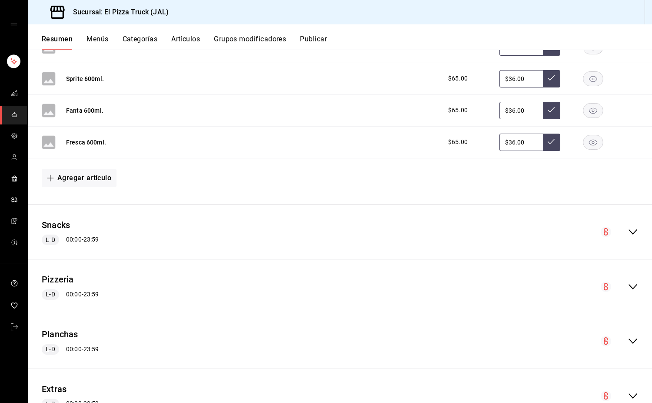
scroll to position [594, 0]
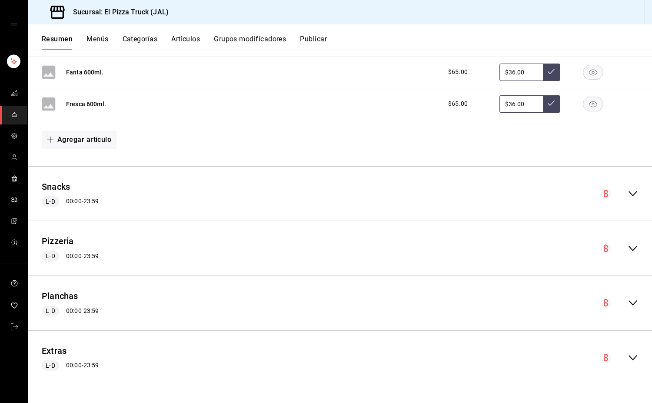
click at [628, 250] on icon "collapse-menu-row" at bounding box center [633, 248] width 10 height 10
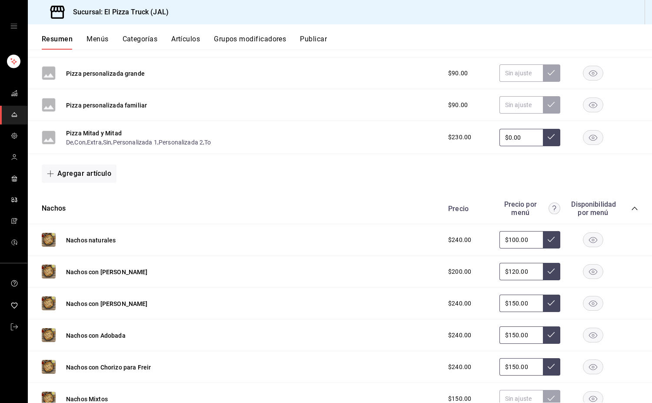
scroll to position [1637, 0]
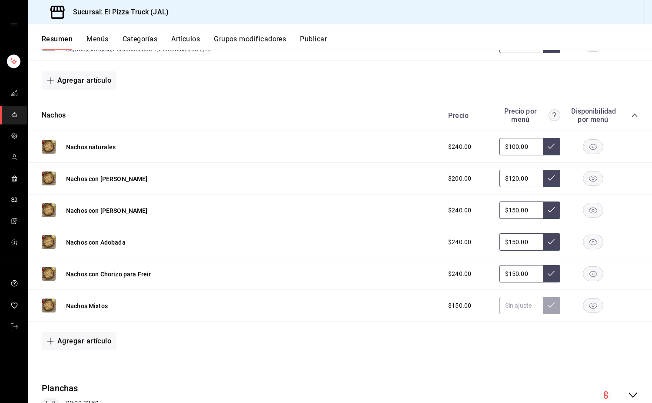
drag, startPoint x: 57, startPoint y: 121, endPoint x: 298, endPoint y: 115, distance: 241.4
click at [57, 120] on button "Nachos" at bounding box center [54, 115] width 24 height 10
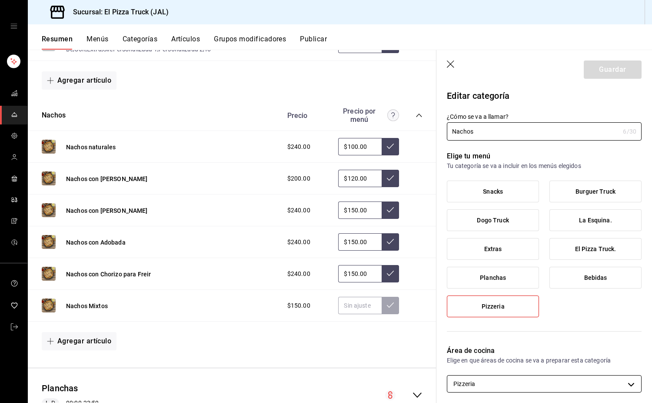
click at [600, 387] on body "Sucursal: El Pizza Truck (JAL) Resumen Menús Categorías Artículos Grupos modifi…" at bounding box center [326, 201] width 652 height 403
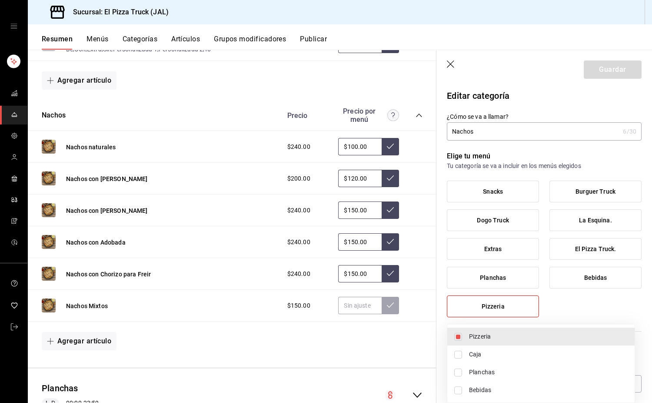
click at [483, 340] on span "Pizzeria" at bounding box center [548, 336] width 159 height 9
checkbox input "false"
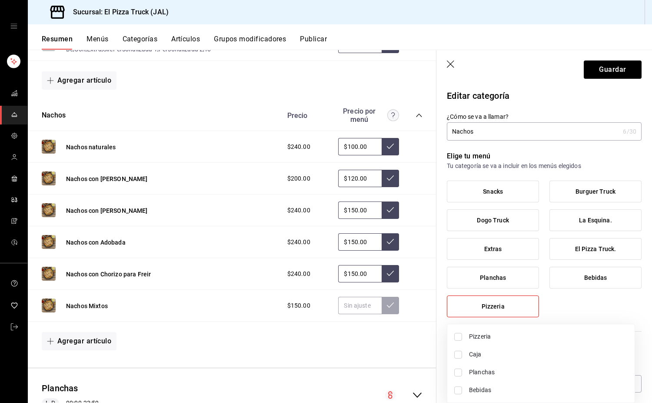
click at [489, 341] on li "Pizzeria" at bounding box center [540, 336] width 187 height 18
type input "d935fae3-75f6-4bf7-bf22-5197e8c6b091"
checkbox input "true"
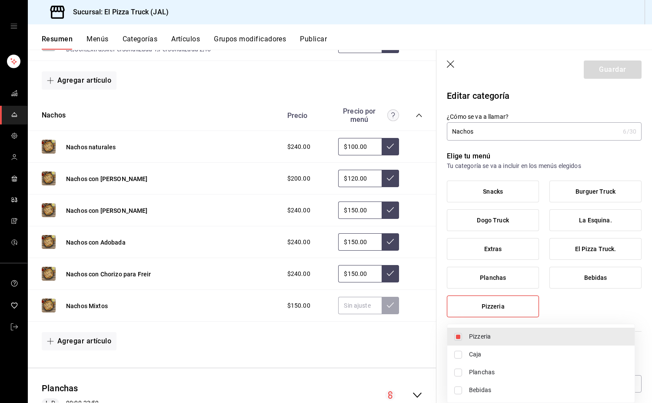
click at [450, 63] on div at bounding box center [326, 201] width 652 height 403
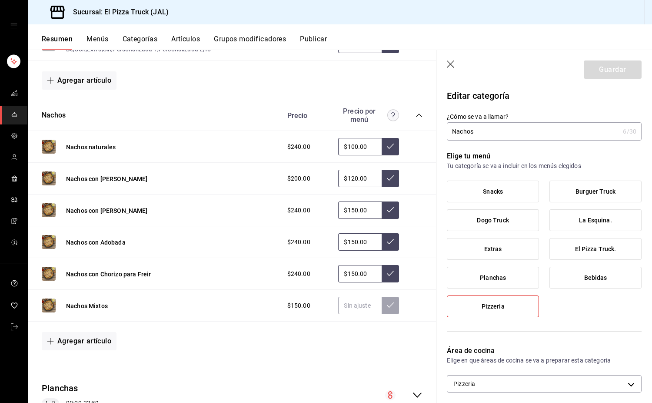
click at [450, 64] on icon "button" at bounding box center [451, 64] width 9 height 9
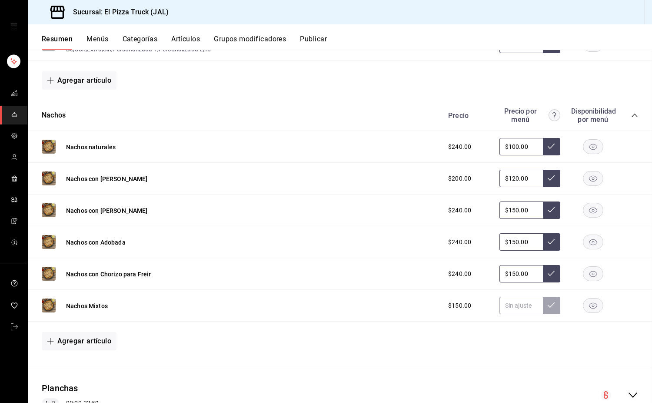
scroll to position [1642, 0]
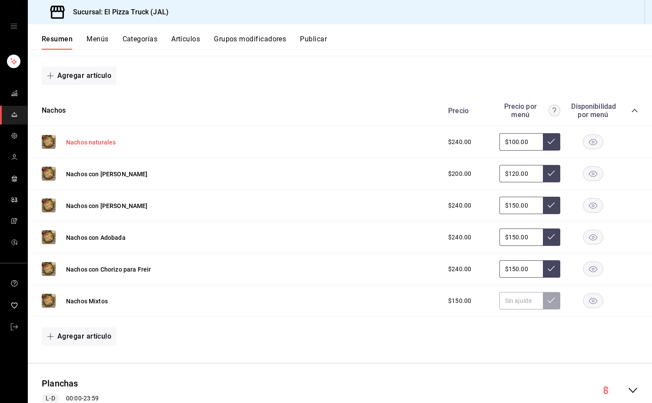
click at [102, 147] on button "Nachos naturales" at bounding box center [91, 142] width 50 height 9
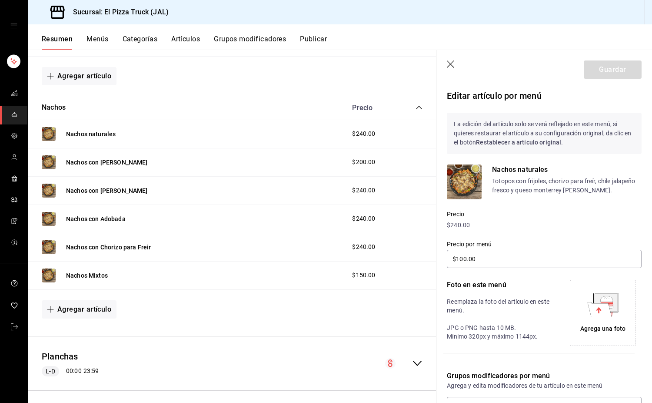
click at [183, 37] on button "Artículos" at bounding box center [185, 42] width 29 height 15
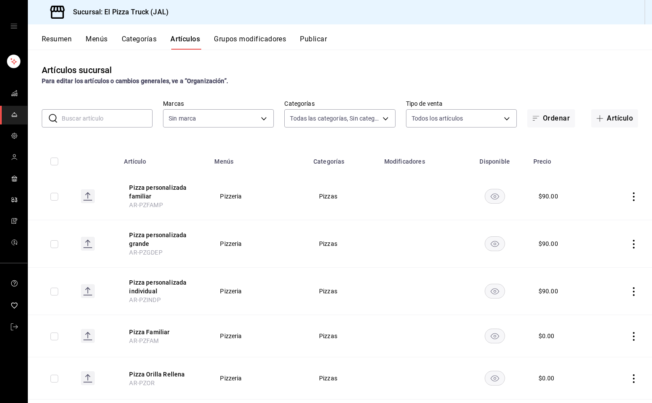
type input "7011110b-ccbe-4c9e-86f6-4a195b2d65b1,5937454d-5871-409b-ab19-0e087f261275,3108b…"
type input "c15787e7-6217-4551-b681-77b679b5e3f3,a441d866-96e6-4057-8867-d7266e748d34,b52d4…"
click at [111, 122] on input "text" at bounding box center [107, 118] width 91 height 17
type input "NACHOS"
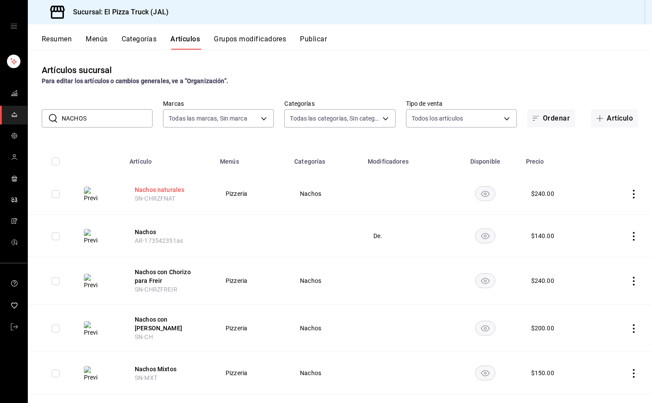
click at [153, 186] on button "Nachos naturales" at bounding box center [170, 189] width 70 height 9
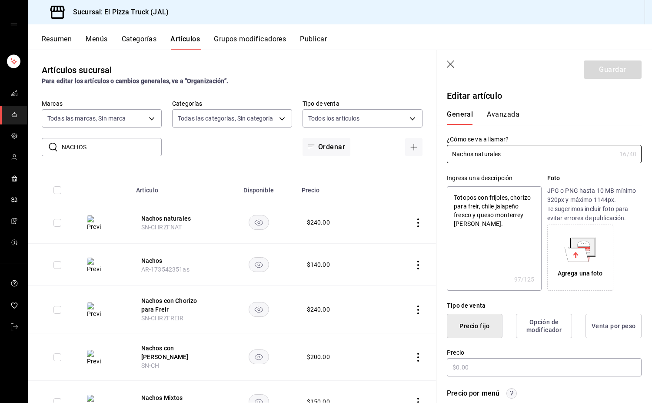
type textarea "x"
type input "$240.00"
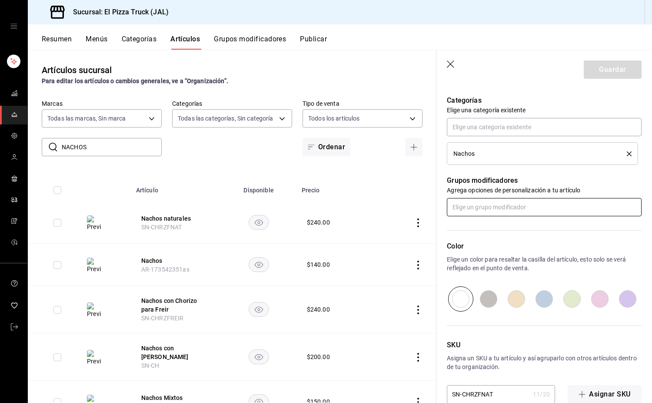
scroll to position [381, 0]
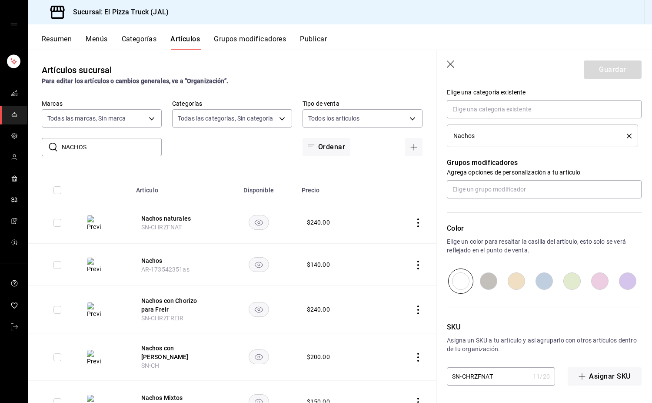
click at [454, 66] on icon "button" at bounding box center [451, 64] width 9 height 9
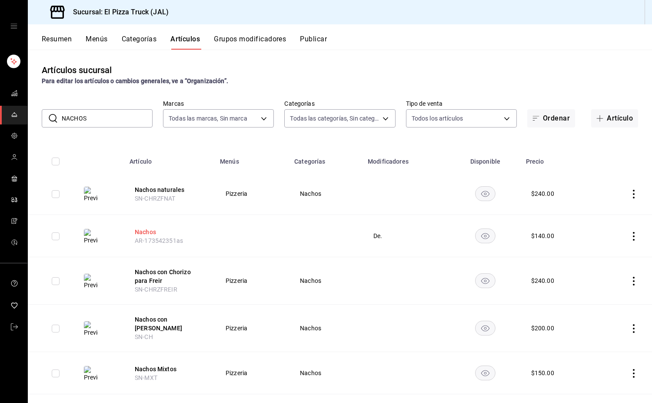
click at [151, 231] on button "Nachos" at bounding box center [170, 231] width 70 height 9
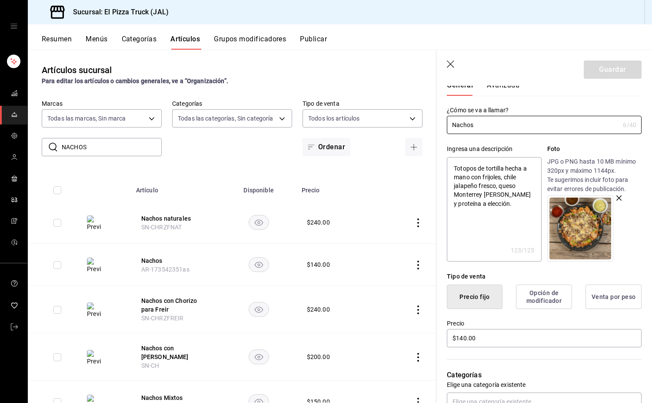
scroll to position [26, 0]
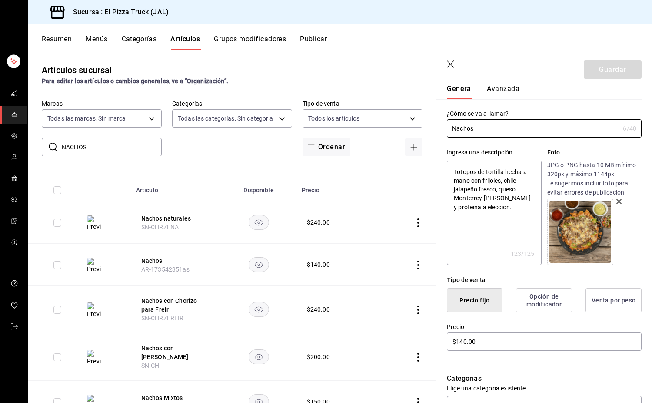
click at [510, 98] on button "Avanzada" at bounding box center [503, 91] width 33 height 15
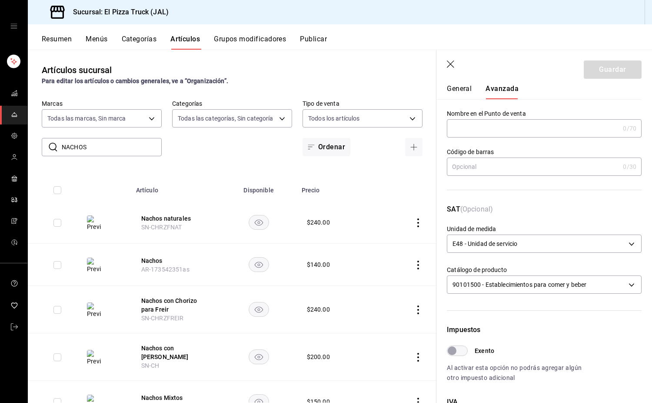
scroll to position [211, 0]
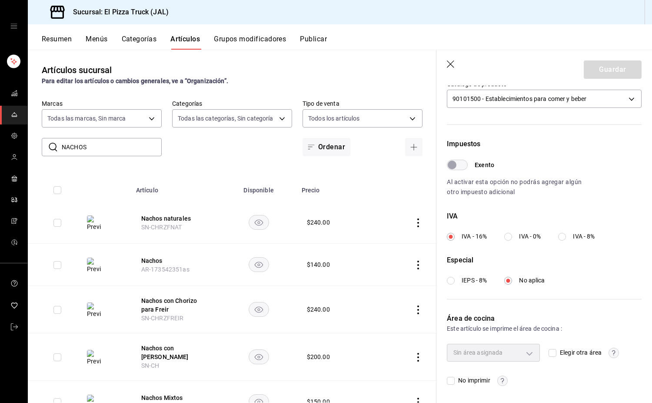
click at [453, 62] on icon "button" at bounding box center [450, 63] width 7 height 7
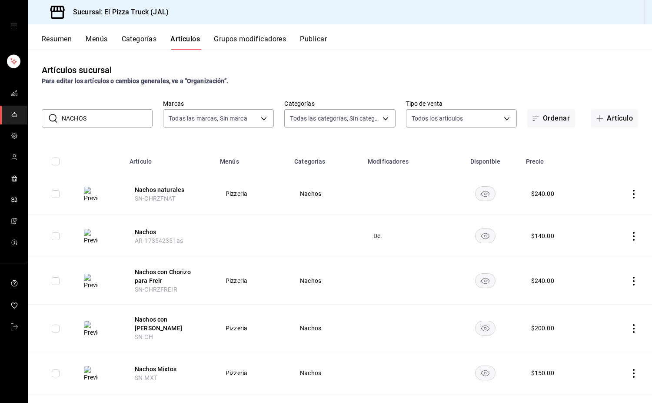
click at [54, 43] on button "Resumen" at bounding box center [57, 42] width 30 height 15
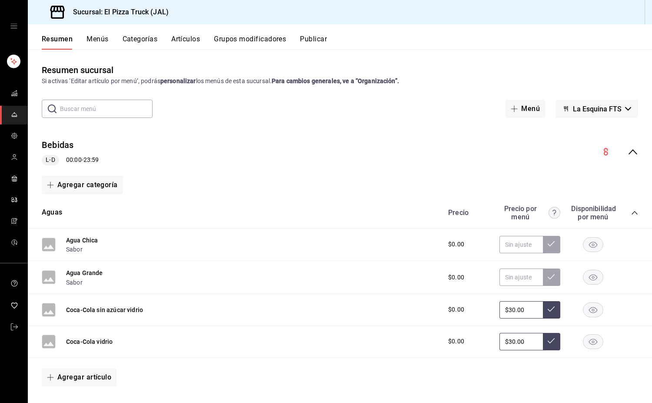
click at [602, 110] on span "La Esquina FTS" at bounding box center [597, 109] width 49 height 8
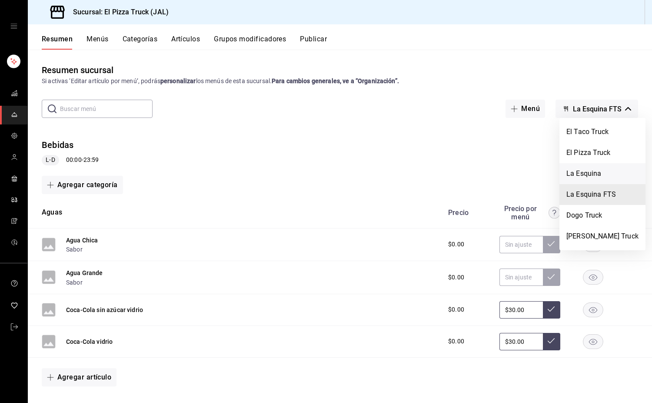
click at [586, 176] on li "La Esquina" at bounding box center [603, 173] width 86 height 21
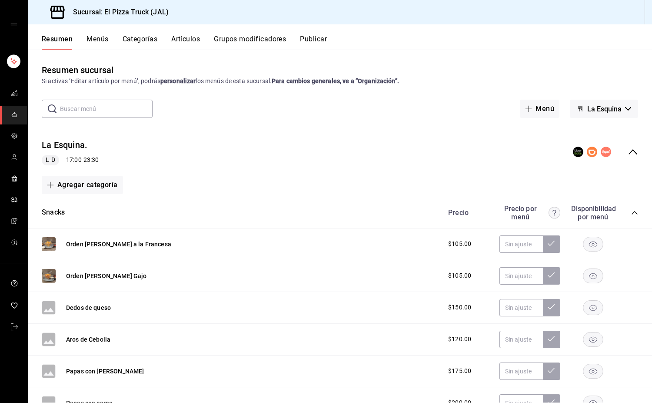
click at [197, 34] on div "Resumen Menús Categorías Artículos Grupos modificadores Publicar" at bounding box center [340, 36] width 624 height 25
click at [194, 41] on button "Artículos" at bounding box center [185, 42] width 29 height 15
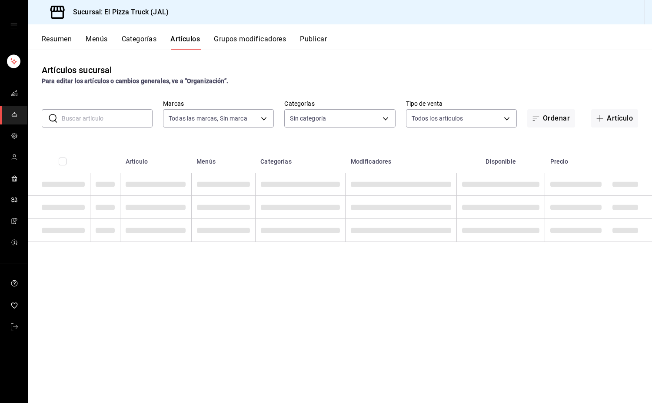
type input "c15787e7-6217-4551-b681-77b679b5e3f3,a441d866-96e6-4057-8867-d7266e748d34,b52d4…"
click at [94, 117] on input "text" at bounding box center [107, 118] width 91 height 17
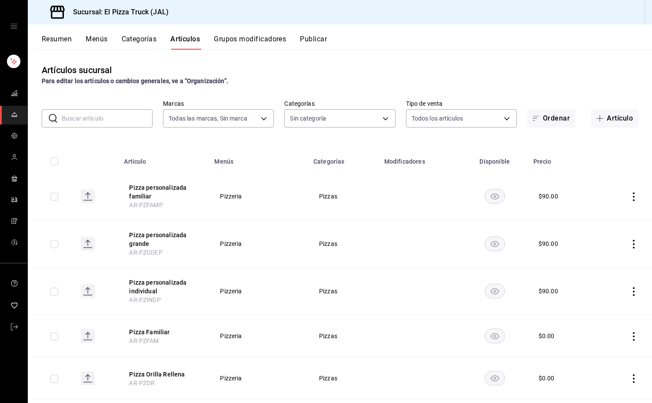
type input "7011110b-ccbe-4c9e-86f6-4a195b2d65b1,5937454d-5871-409b-ab19-0e087f261275,3108b…"
type input "NACHOS"
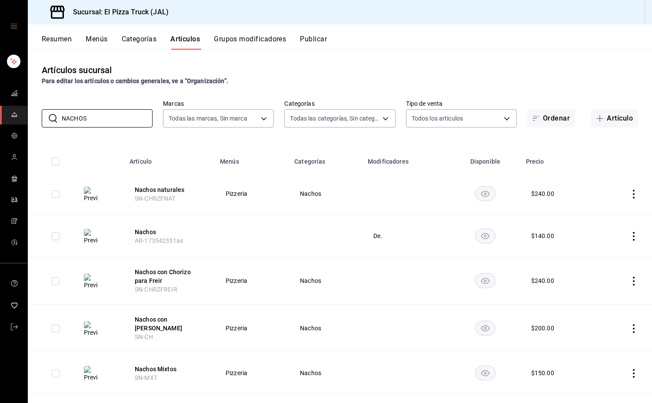
click at [157, 230] on button "Nachos" at bounding box center [170, 231] width 70 height 9
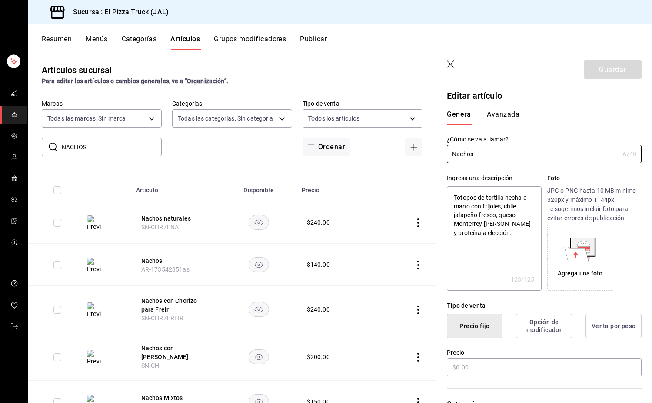
type textarea "x"
type input "$140.00"
type input "E48"
type input "90101500"
radio input "true"
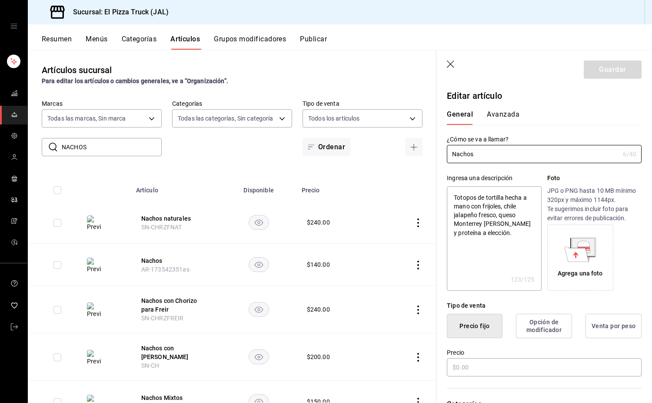
radio input "true"
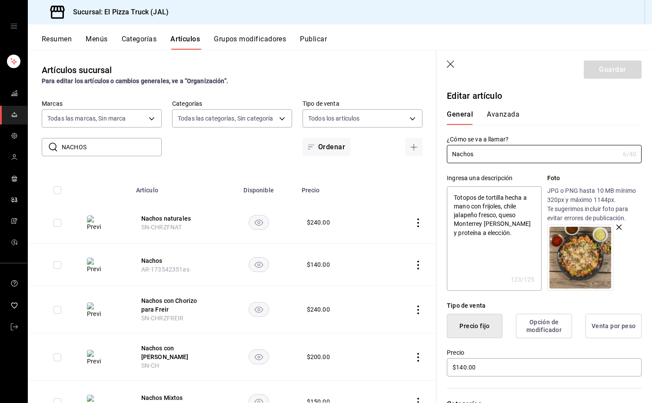
click at [508, 105] on div "General [PERSON_NAME]" at bounding box center [539, 113] width 205 height 23
click at [509, 113] on button "Avanzada" at bounding box center [503, 117] width 33 height 15
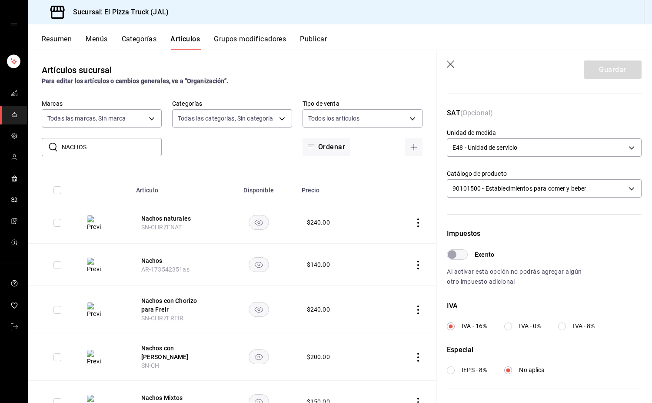
scroll to position [211, 0]
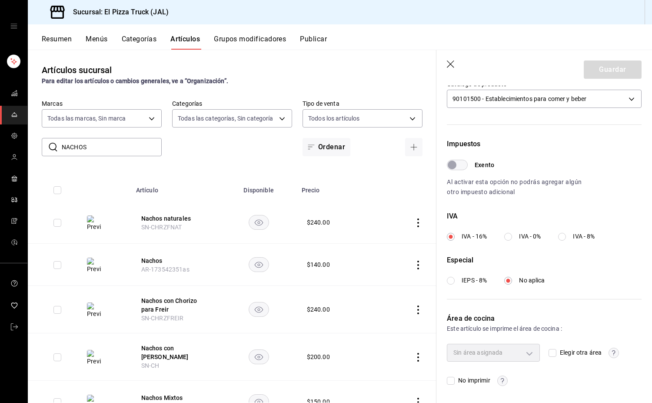
click at [552, 350] on input "Elegir otra área" at bounding box center [553, 353] width 8 height 8
checkbox input "true"
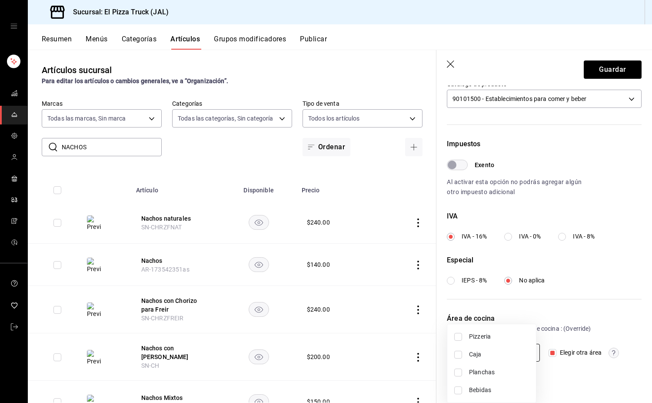
click at [515, 353] on body "Sucursal: El Pizza Truck (JAL) Resumen Menús Categorías Artículos Grupos modifi…" at bounding box center [326, 201] width 652 height 403
click at [488, 338] on span "Pizzeria" at bounding box center [499, 336] width 60 height 9
type input "d935fae3-75f6-4bf7-bf22-5197e8c6b091"
checkbox input "true"
click at [593, 67] on div at bounding box center [326, 201] width 652 height 403
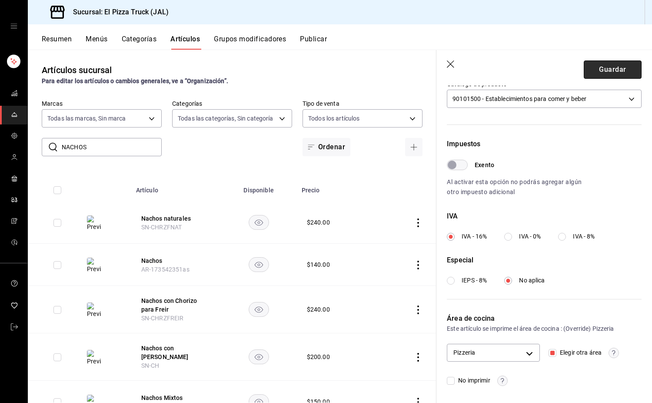
click at [594, 68] on button "Guardar" at bounding box center [613, 69] width 58 height 18
